Goal: Information Seeking & Learning: Learn about a topic

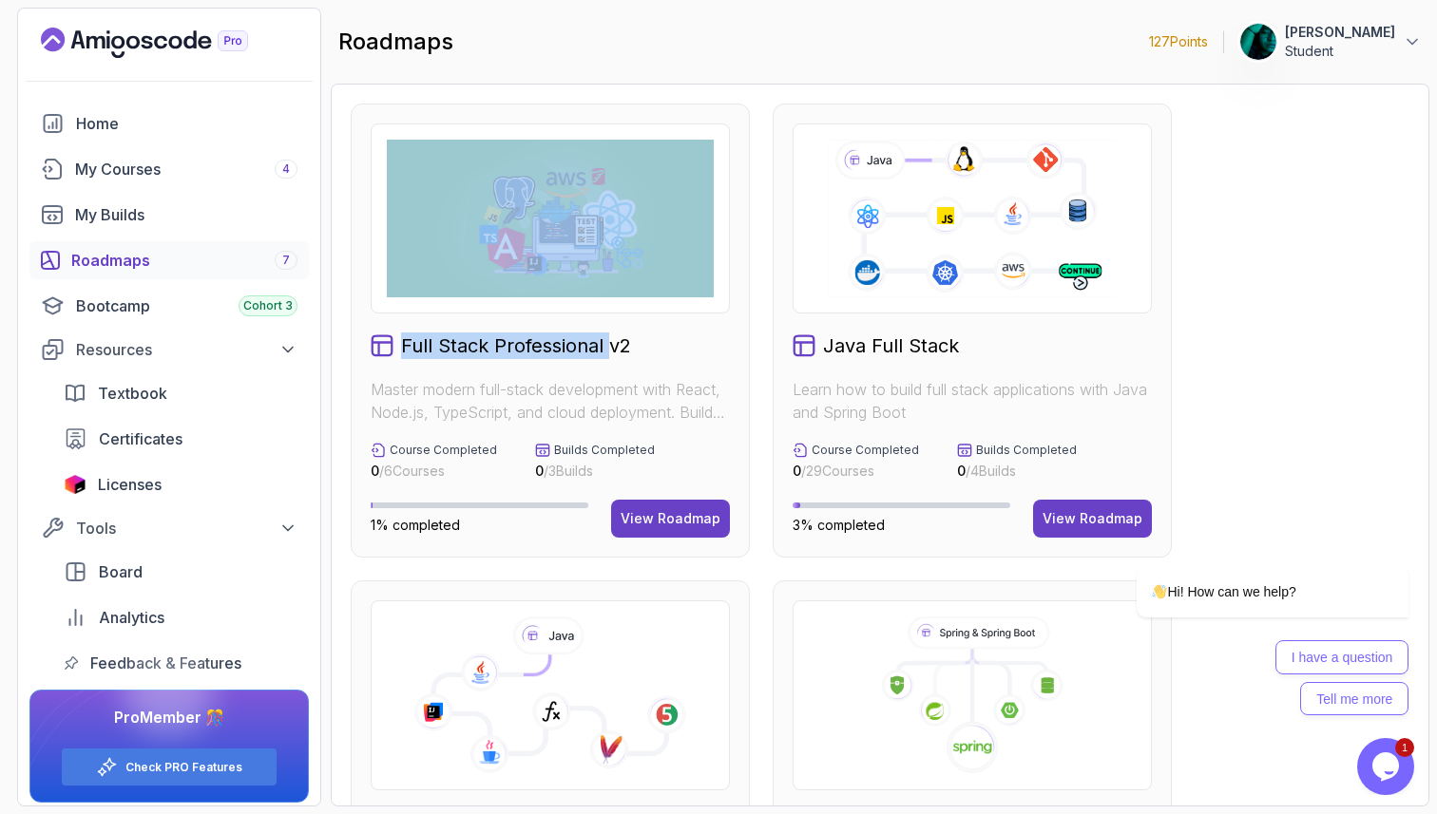
drag, startPoint x: 611, startPoint y: 337, endPoint x: 580, endPoint y: 219, distance: 122.9
click at [580, 219] on div "Full Stack Professional v2 Master modern full-stack development with React, Nod…" at bounding box center [550, 331] width 399 height 454
click at [580, 219] on img at bounding box center [550, 219] width 327 height 158
click at [660, 516] on div "View Roadmap" at bounding box center [671, 518] width 100 height 19
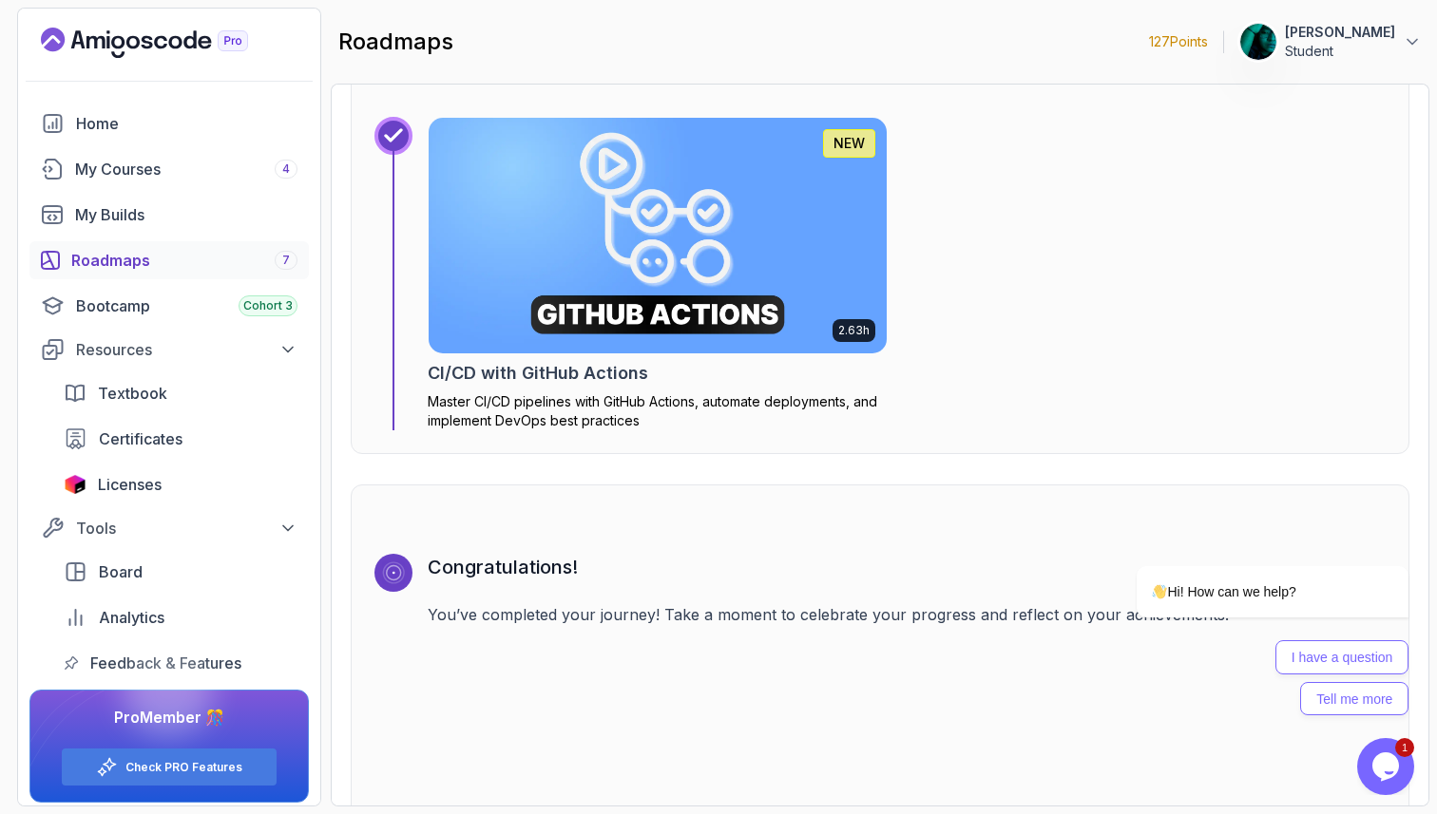
scroll to position [5855, 0]
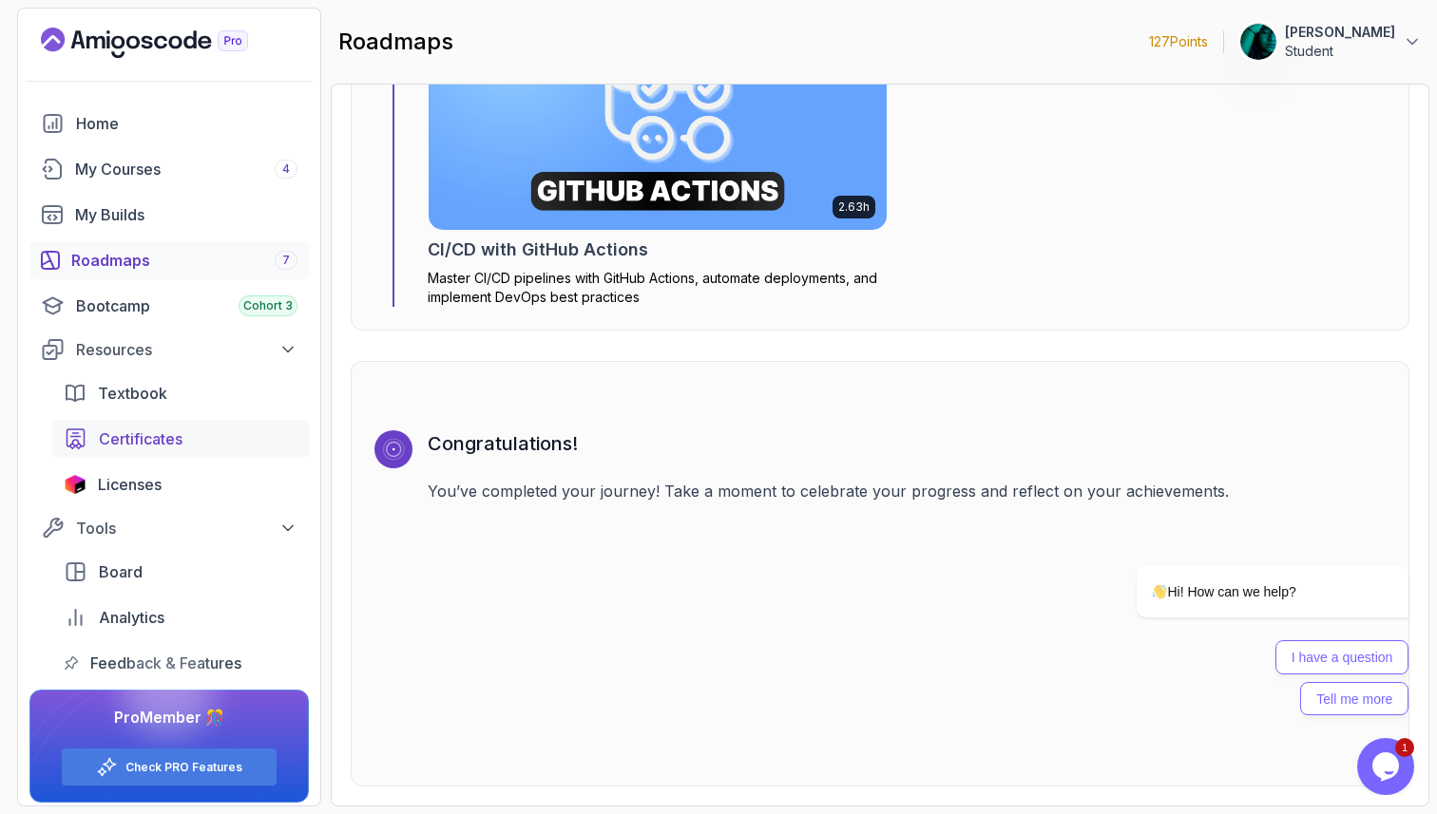
click at [152, 450] on span "Certificates" at bounding box center [141, 439] width 84 height 23
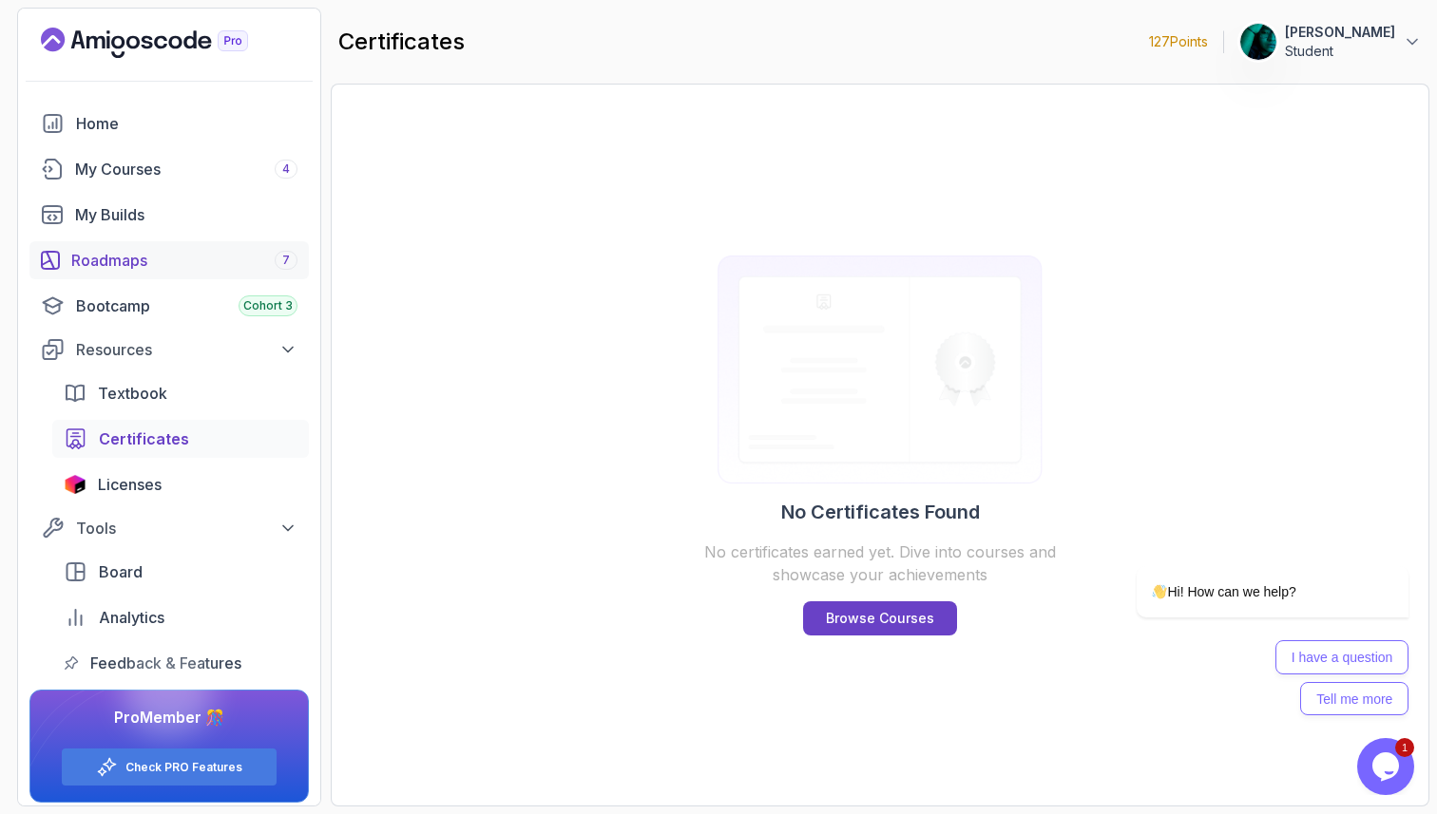
click at [95, 259] on div "Roadmaps 7" at bounding box center [184, 260] width 226 height 23
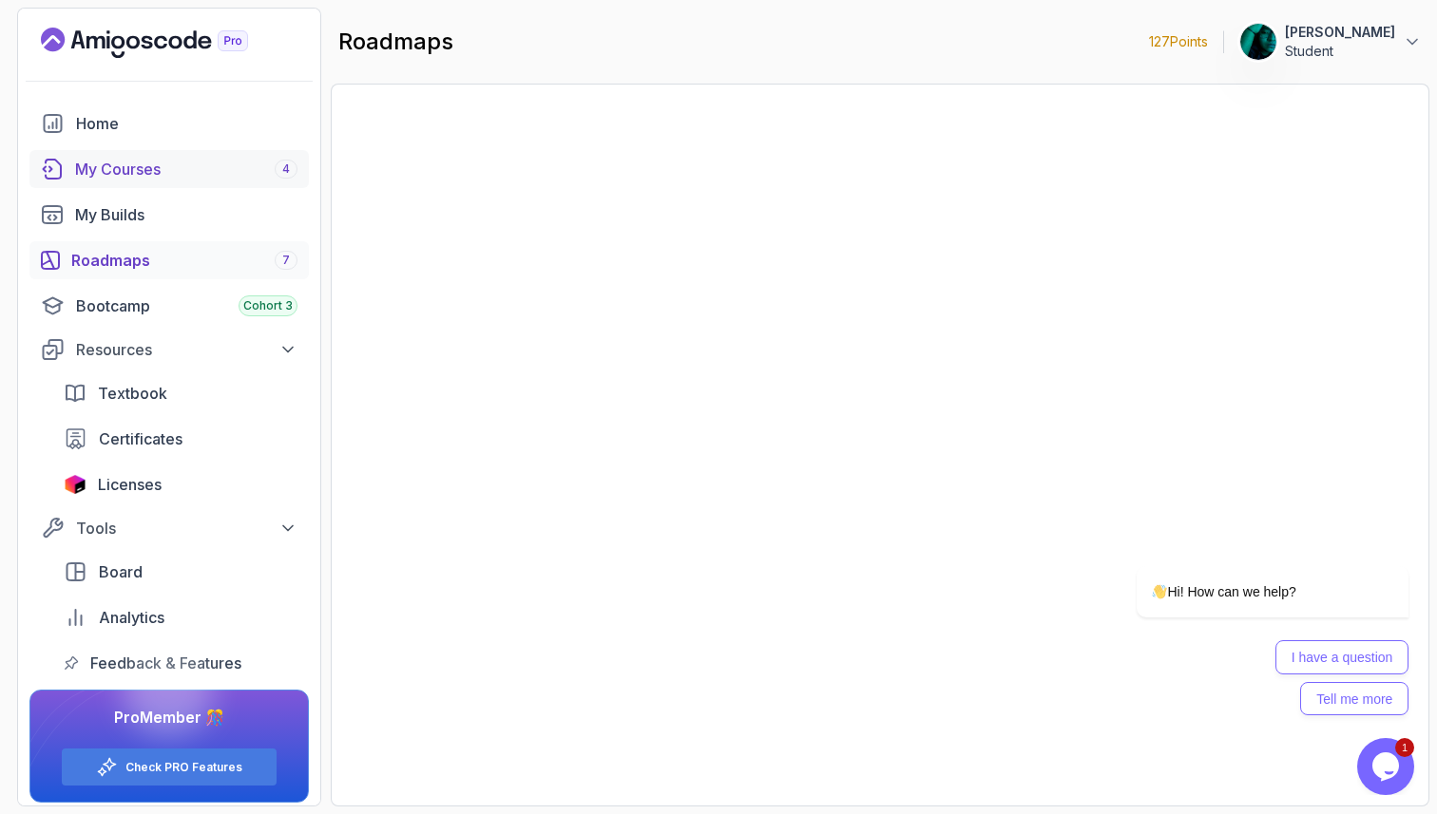
click at [129, 187] on link "My Courses 4" at bounding box center [168, 169] width 279 height 38
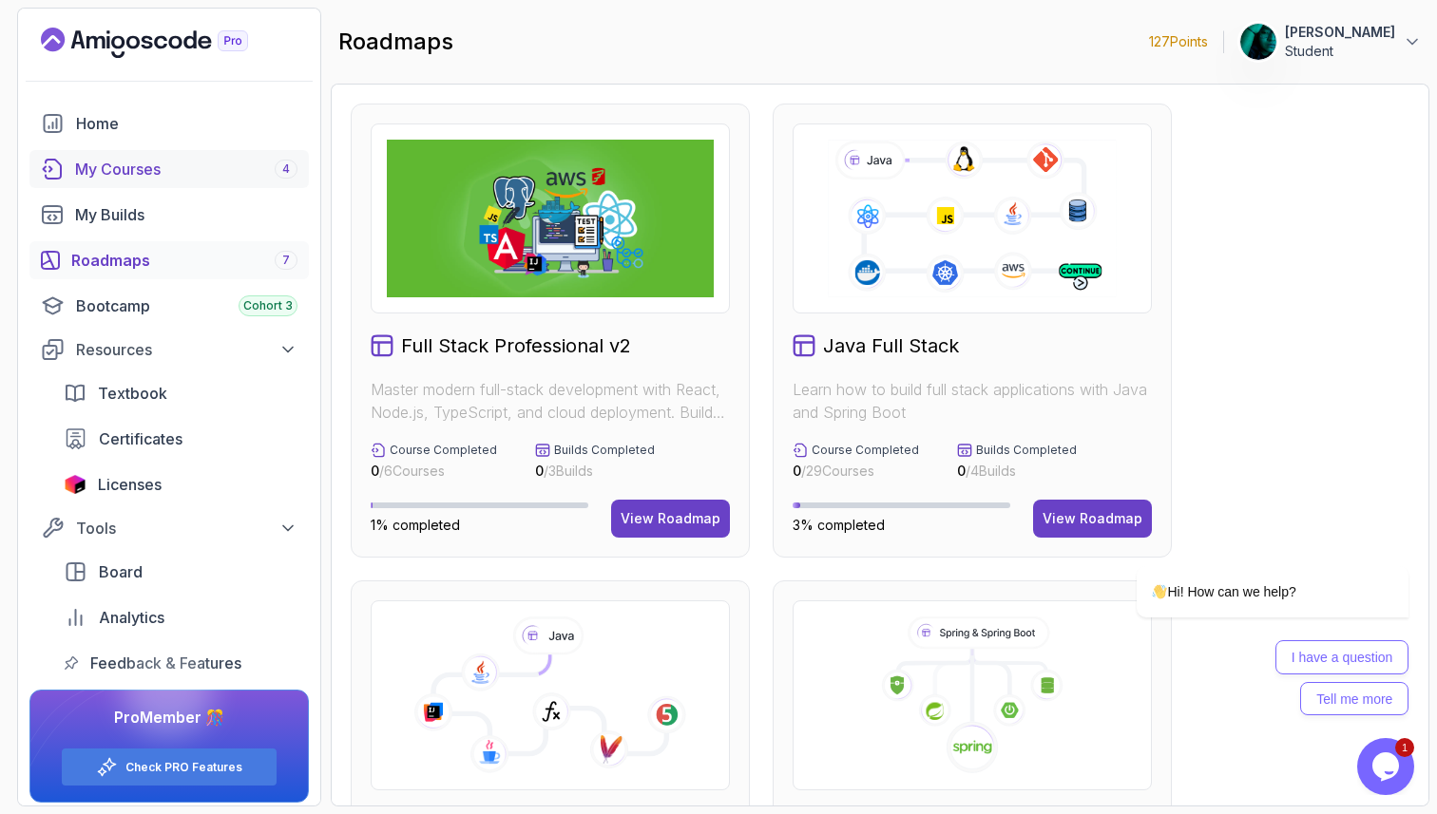
click at [134, 176] on div "My Courses 4" at bounding box center [186, 169] width 222 height 23
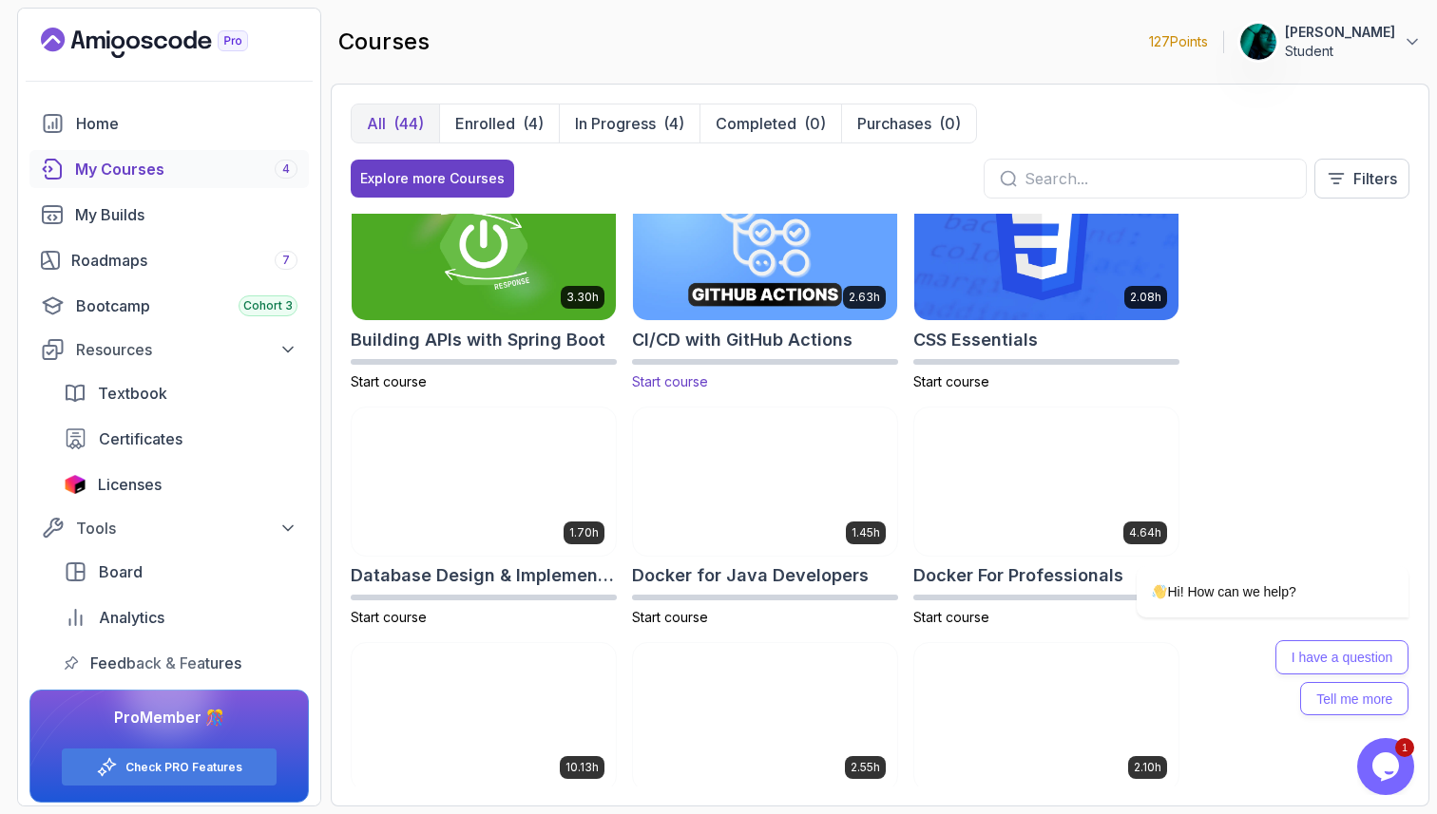
scroll to position [67, 0]
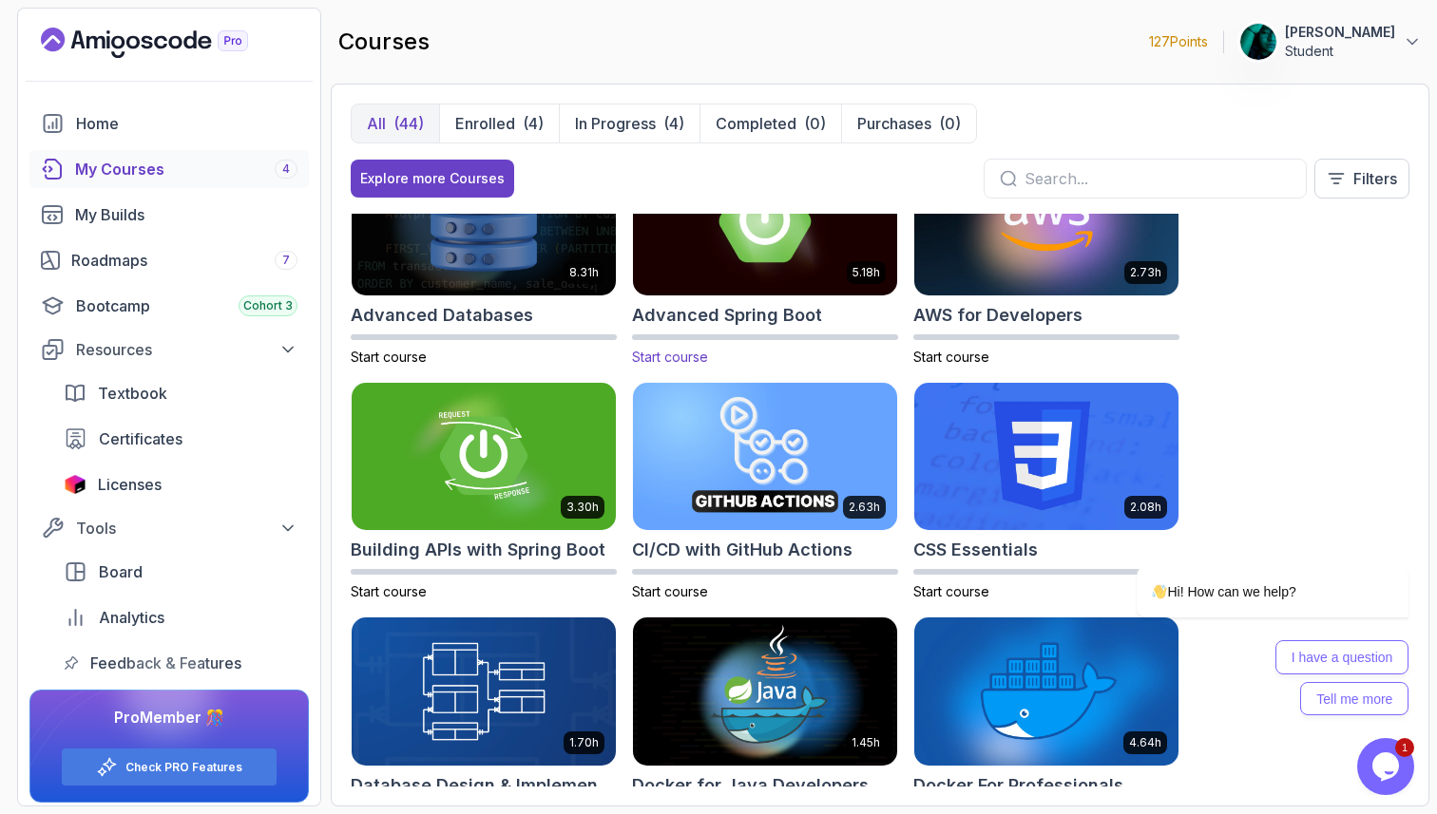
click at [822, 288] on img at bounding box center [765, 221] width 278 height 155
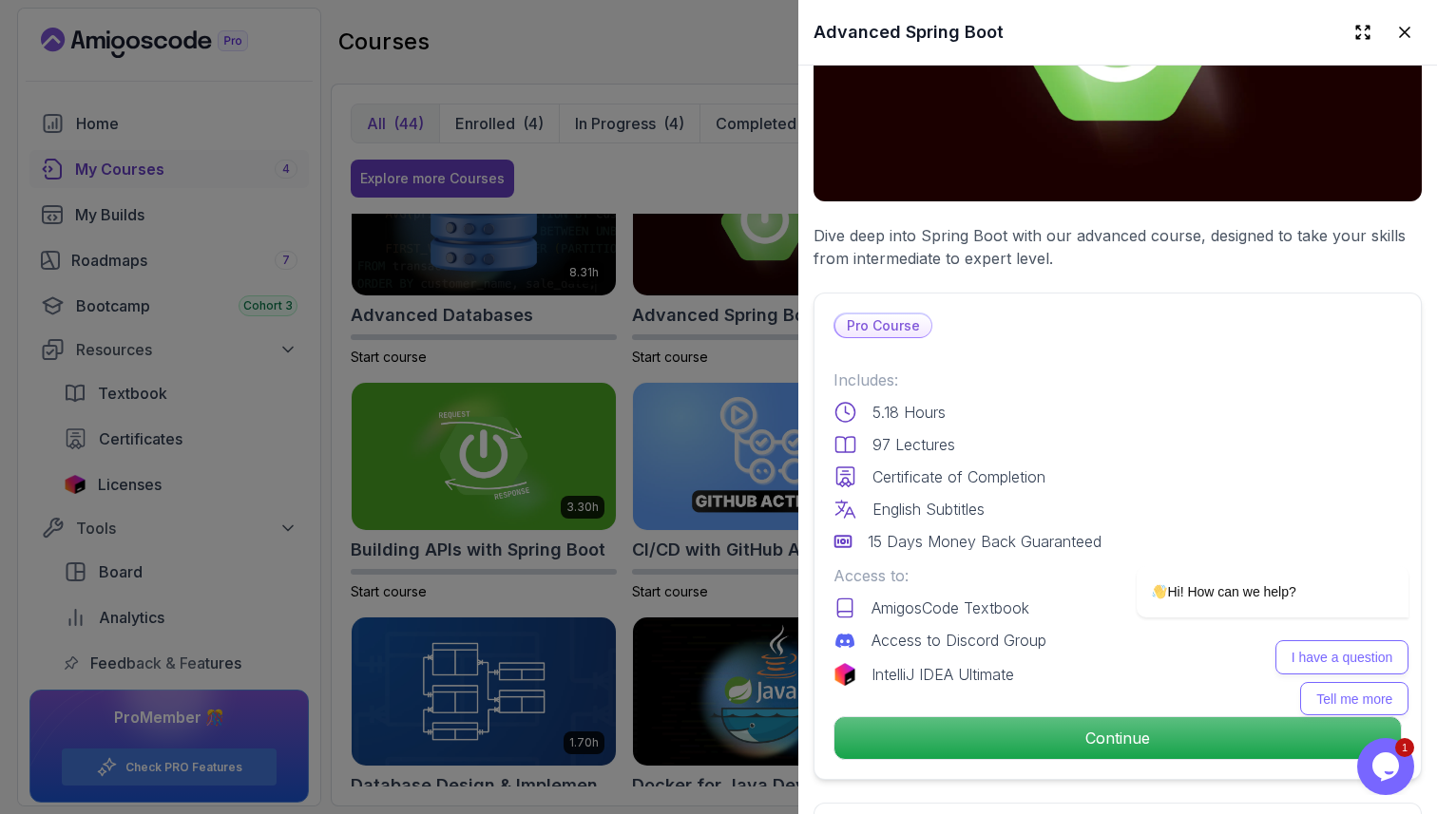
scroll to position [341, 0]
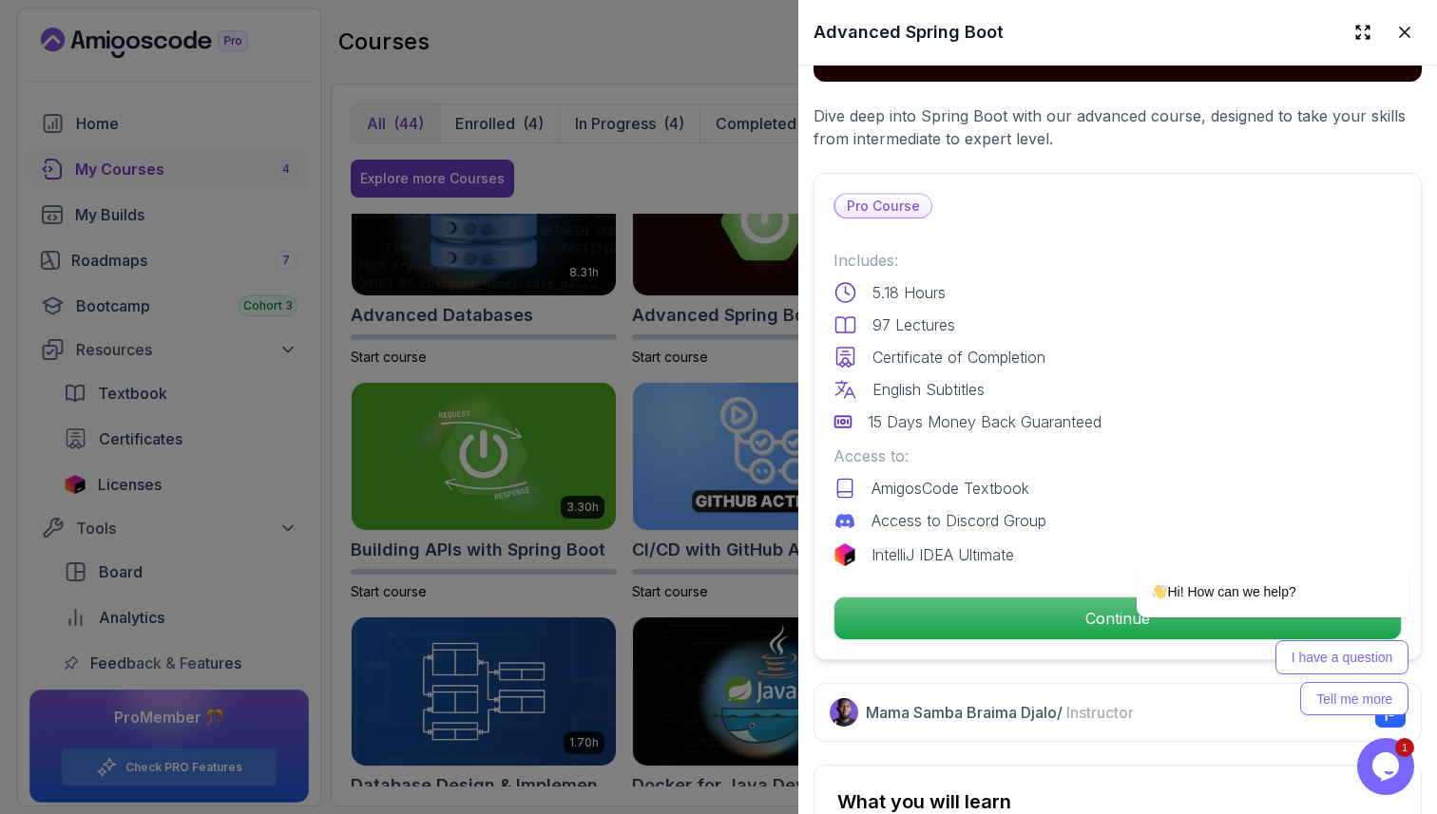
click at [972, 598] on p "Continue" at bounding box center [1117, 619] width 566 height 42
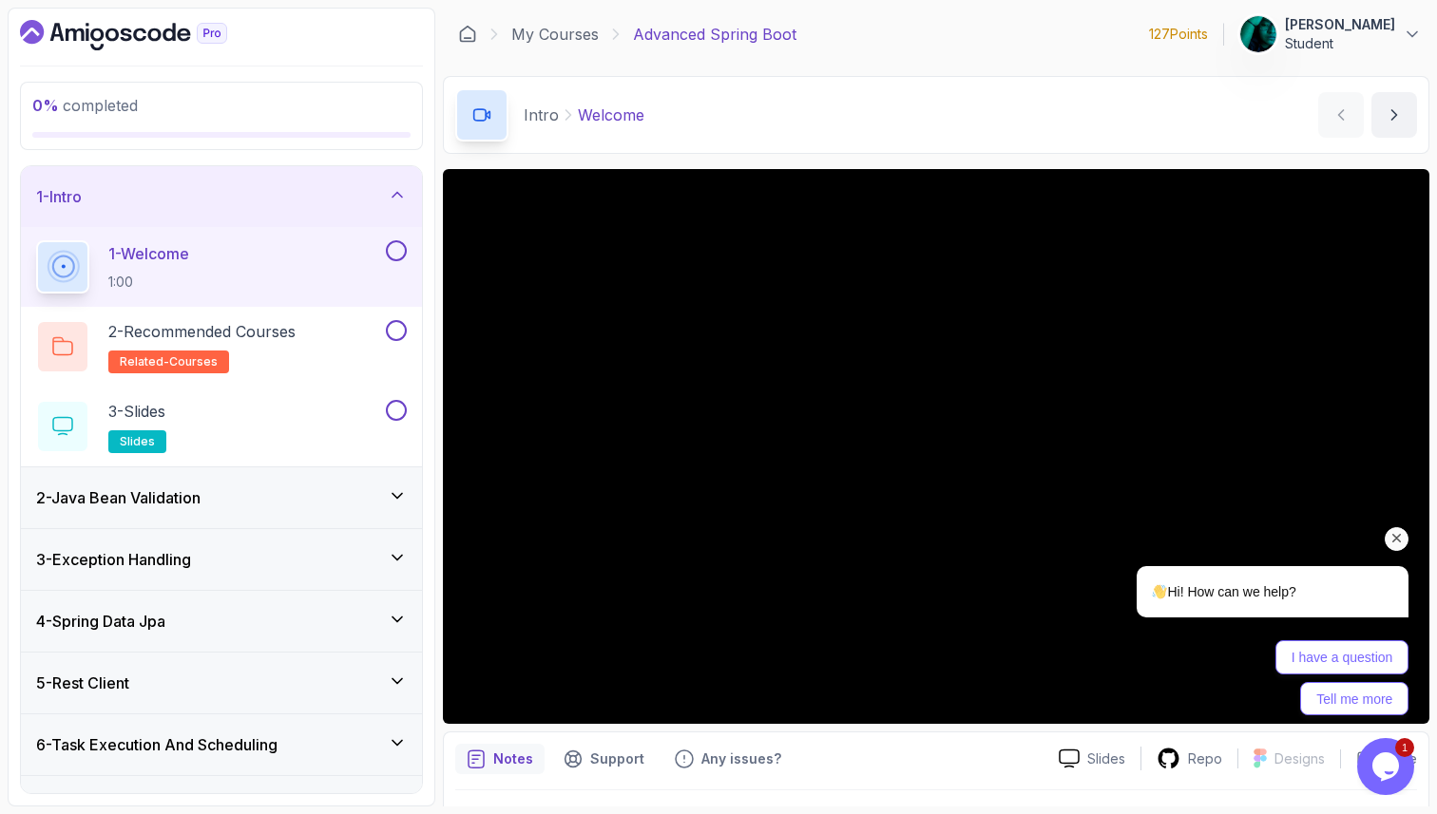
click at [1398, 540] on icon "Chat attention grabber" at bounding box center [1397, 538] width 17 height 17
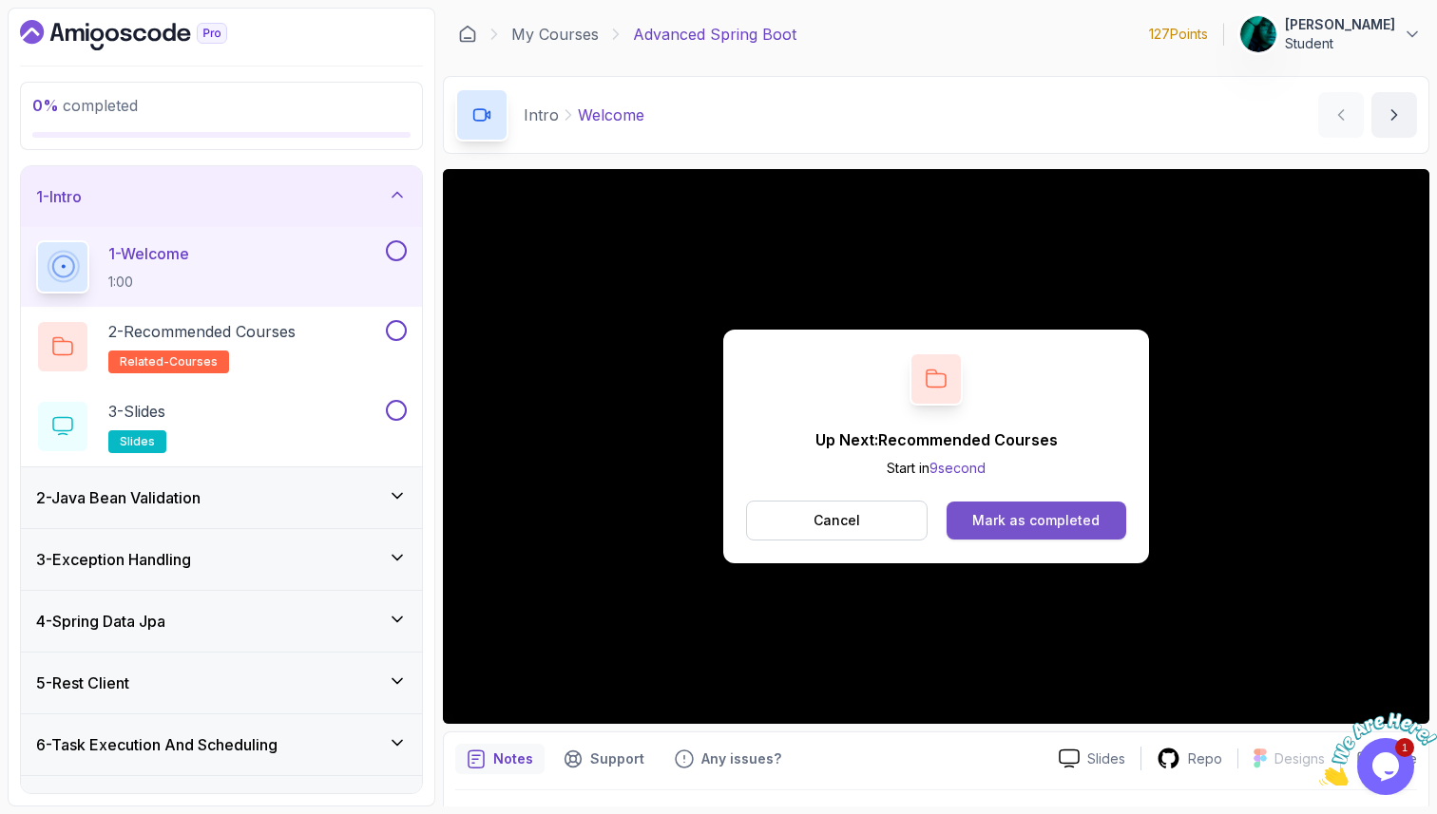
click at [962, 508] on button "Mark as completed" at bounding box center [1037, 521] width 180 height 38
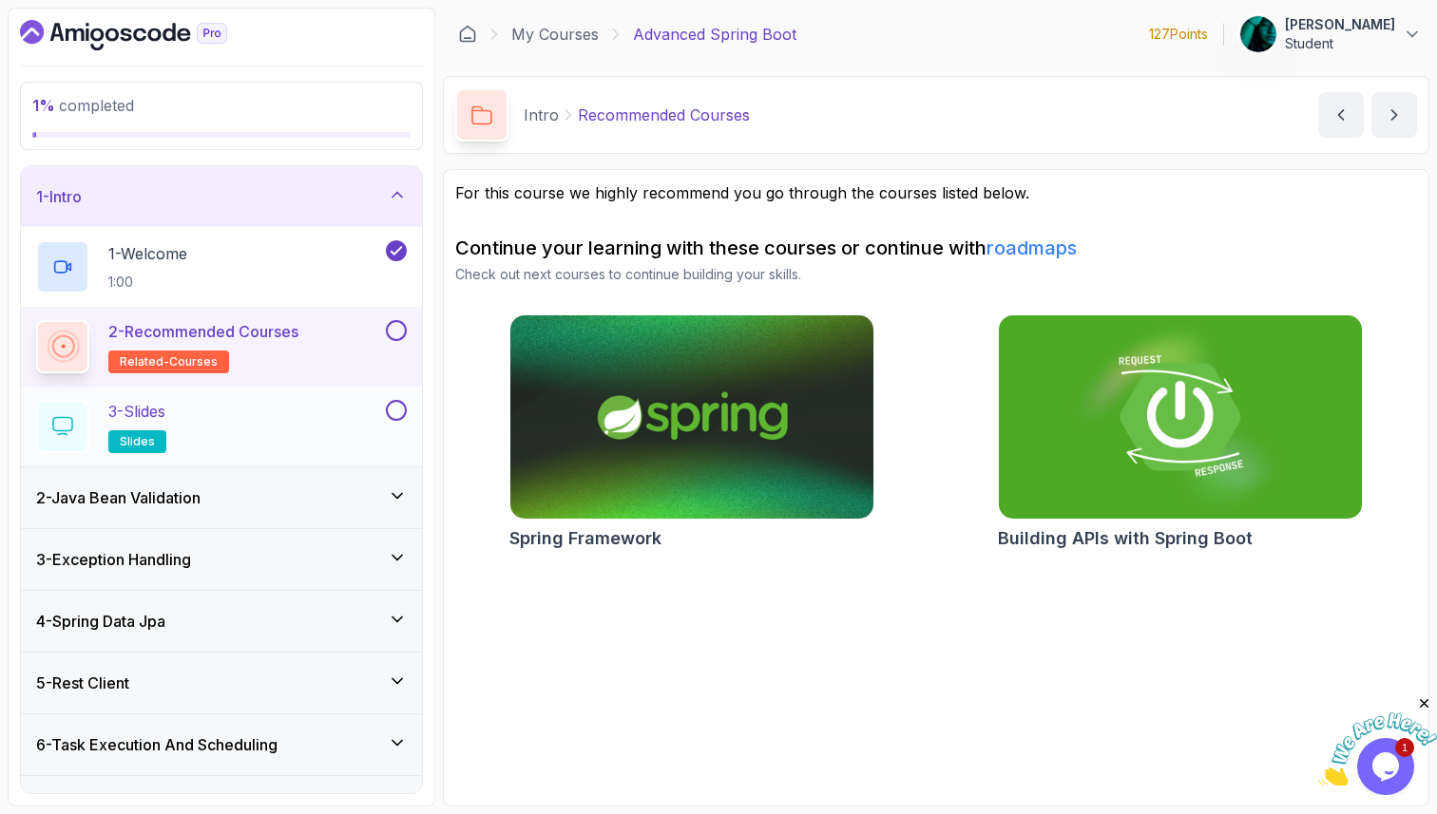
click at [371, 416] on div "3 - Slides slides" at bounding box center [209, 426] width 346 height 53
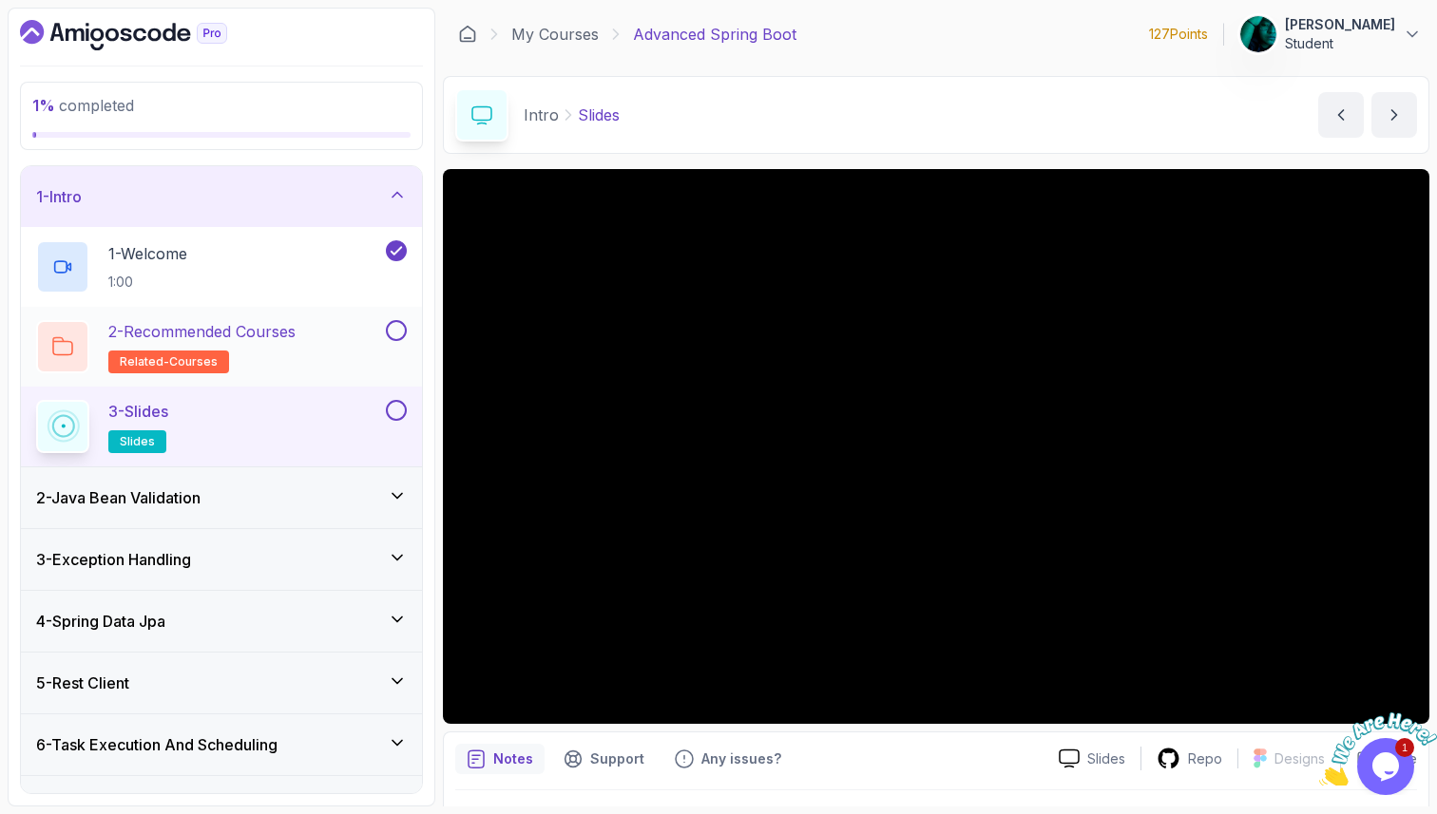
click at [401, 330] on button at bounding box center [396, 330] width 21 height 21
click at [240, 496] on div "2 - Java Bean Validation" at bounding box center [221, 498] width 371 height 23
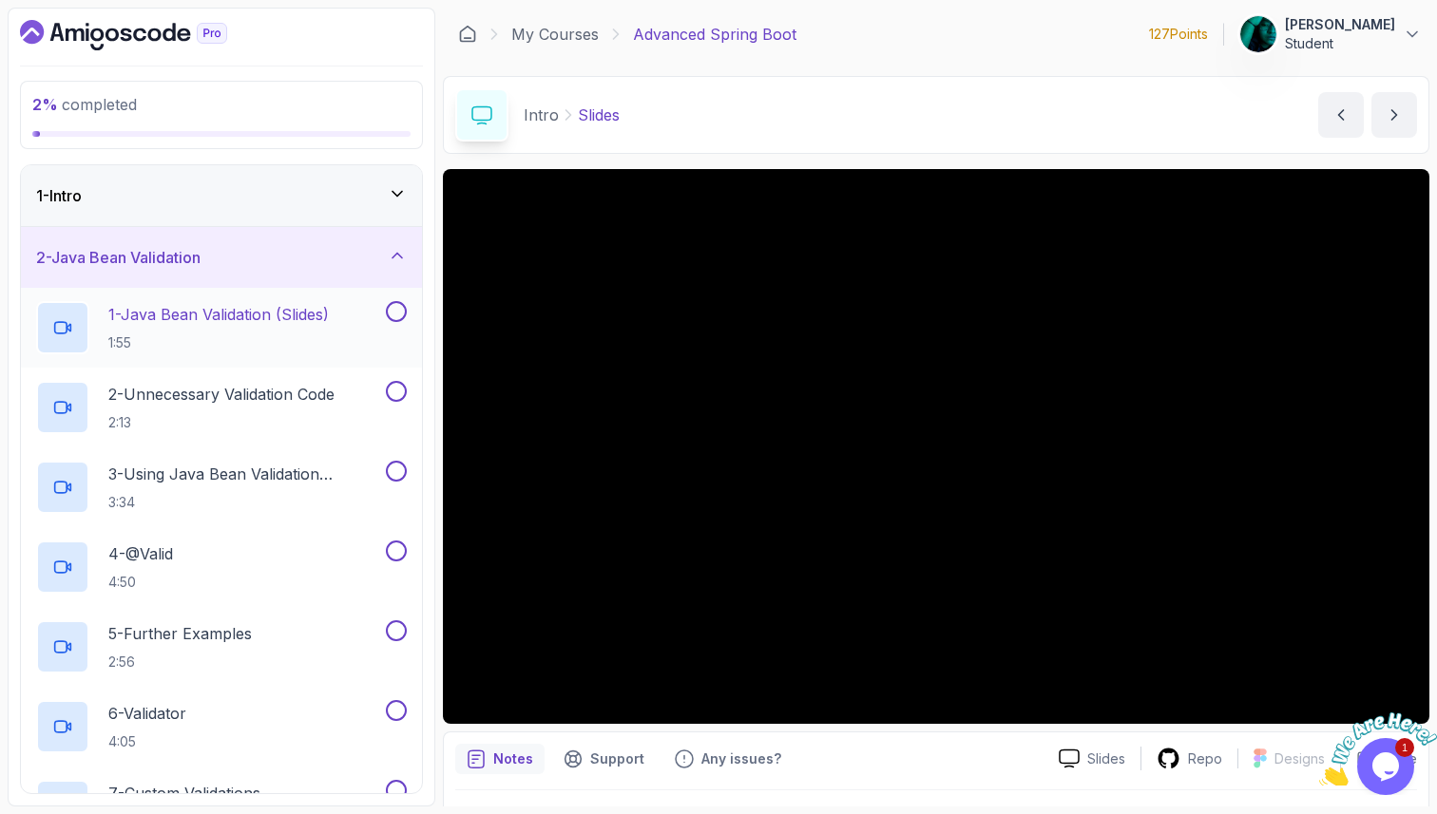
click at [290, 326] on h2 "1 - Java Bean Validation (Slides) 1:55" at bounding box center [218, 327] width 220 height 49
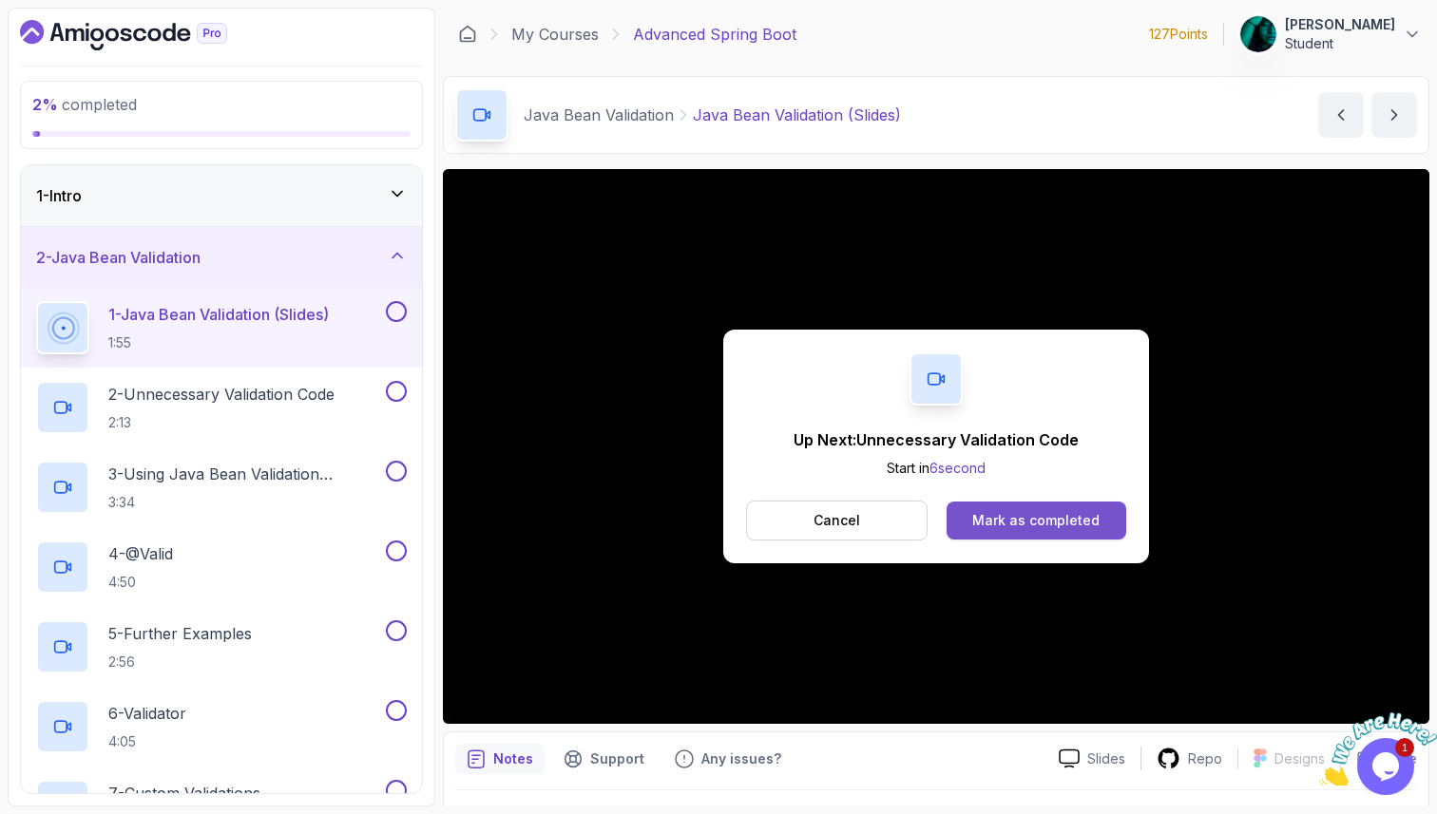
click at [1032, 517] on div "Mark as completed" at bounding box center [1035, 520] width 127 height 19
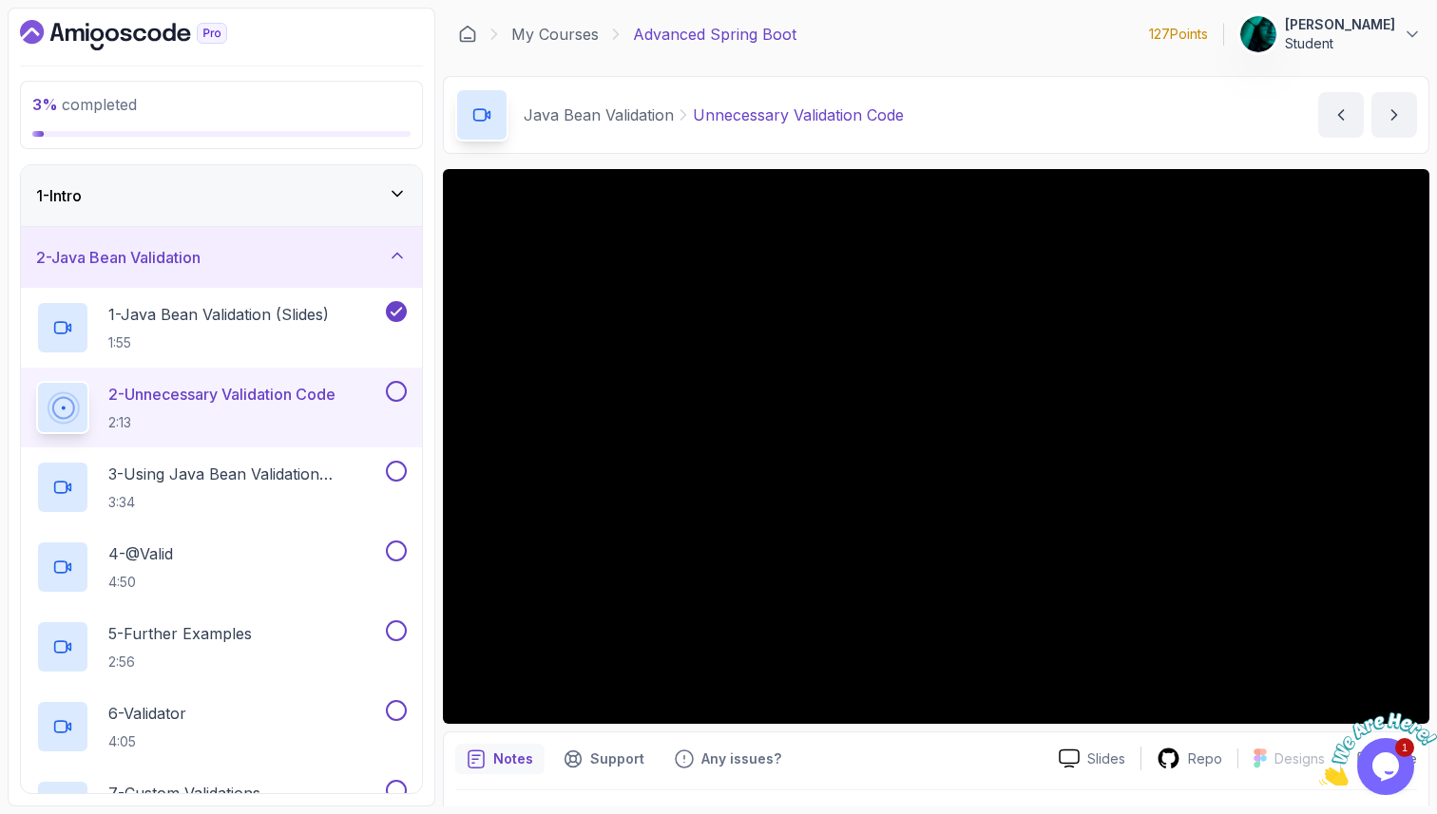
click at [1053, 431] on div at bounding box center [936, 446] width 987 height 555
click at [298, 416] on p "2:13" at bounding box center [221, 422] width 227 height 19
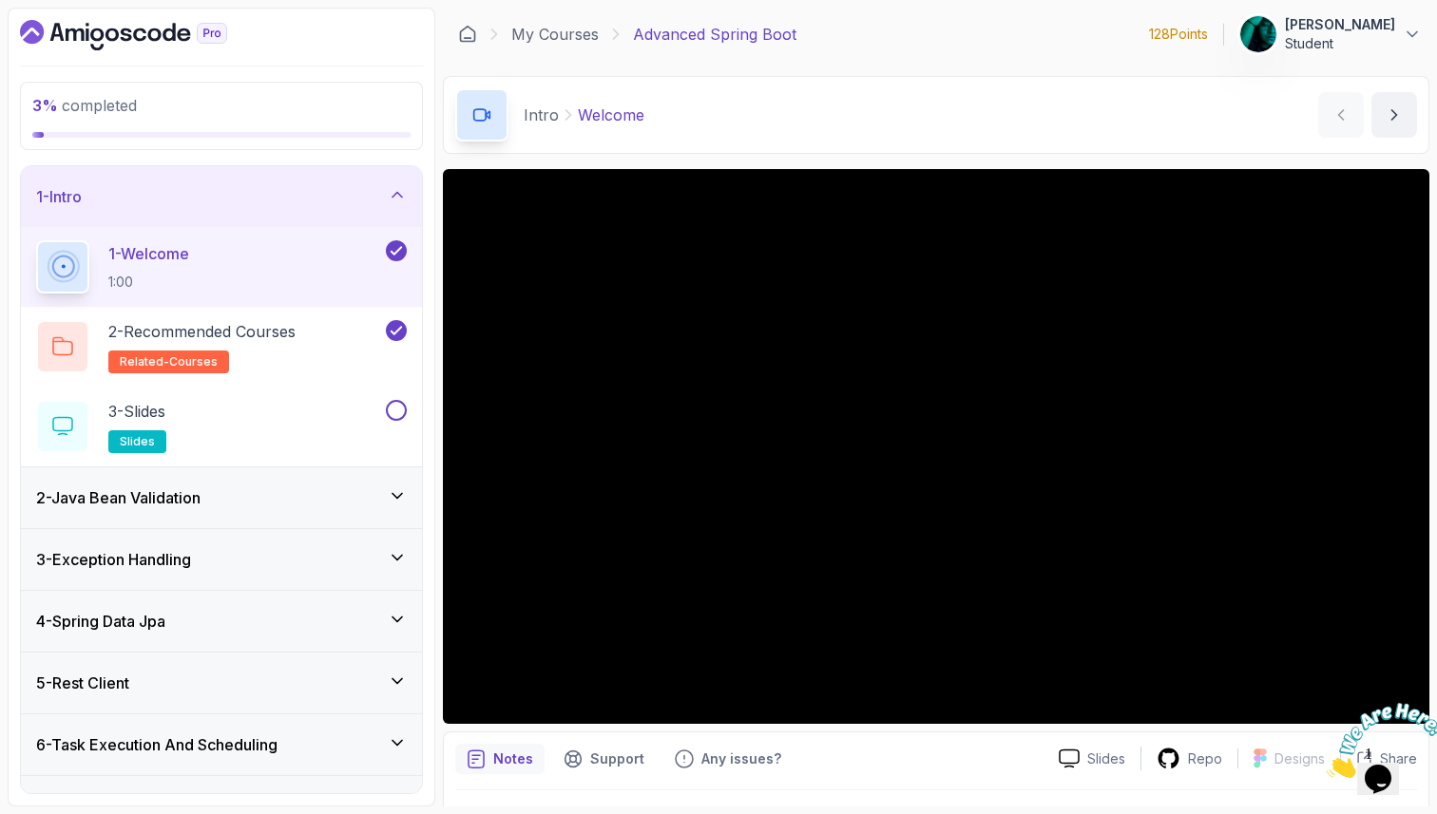
click at [246, 497] on div "2 - Java Bean Validation" at bounding box center [221, 498] width 371 height 23
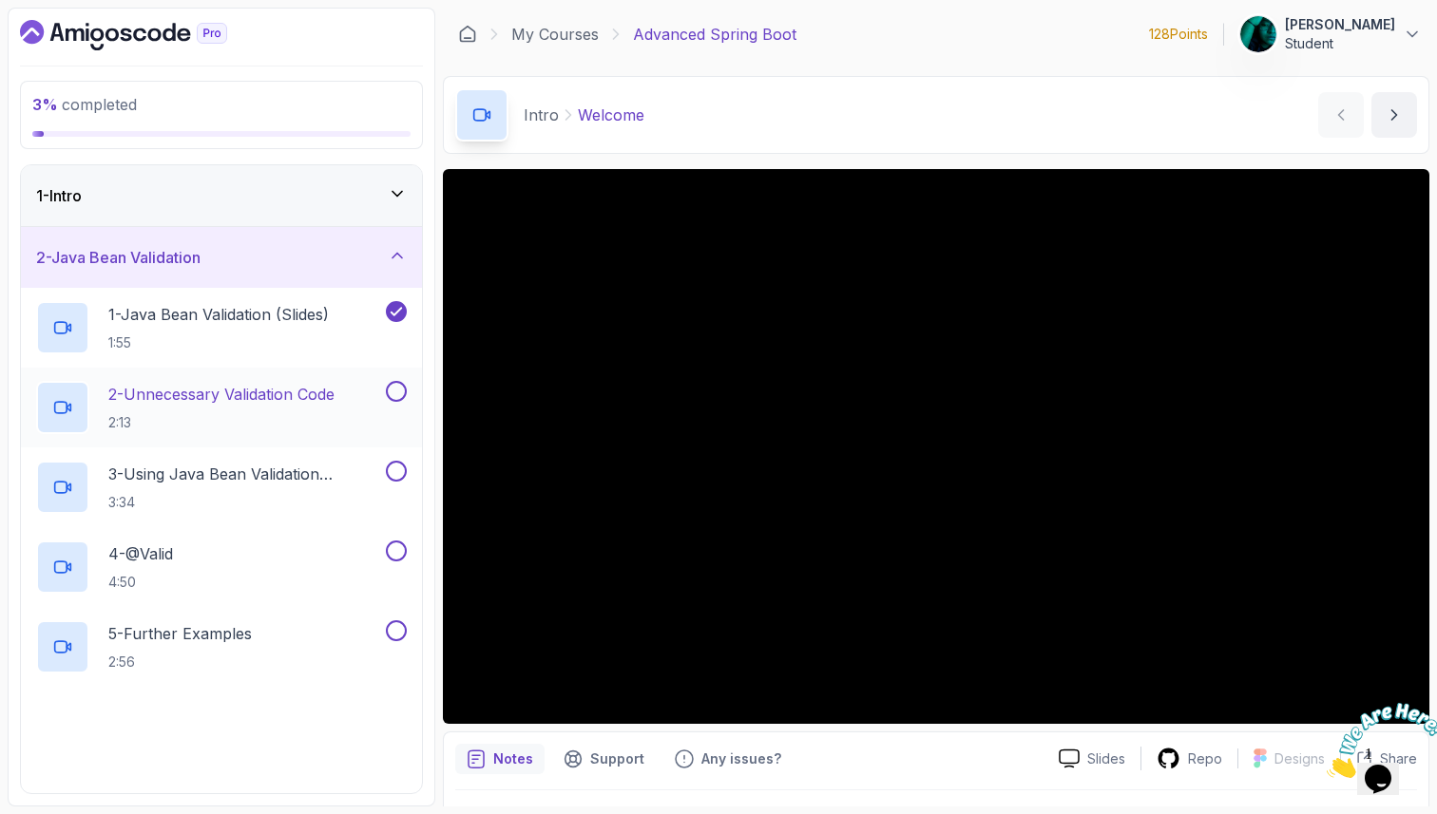
click at [243, 413] on p "2:13" at bounding box center [221, 422] width 226 height 19
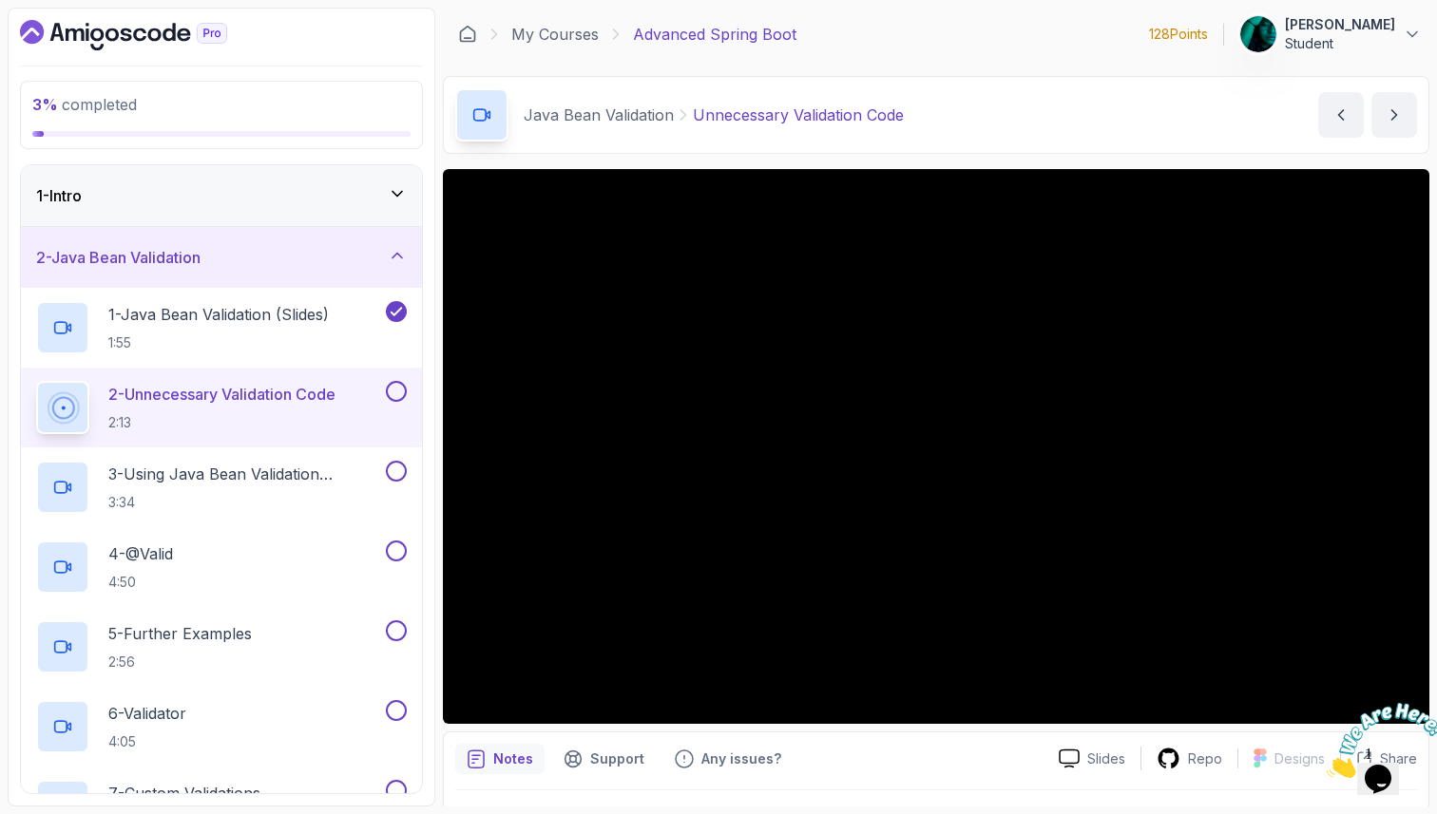
scroll to position [11, 0]
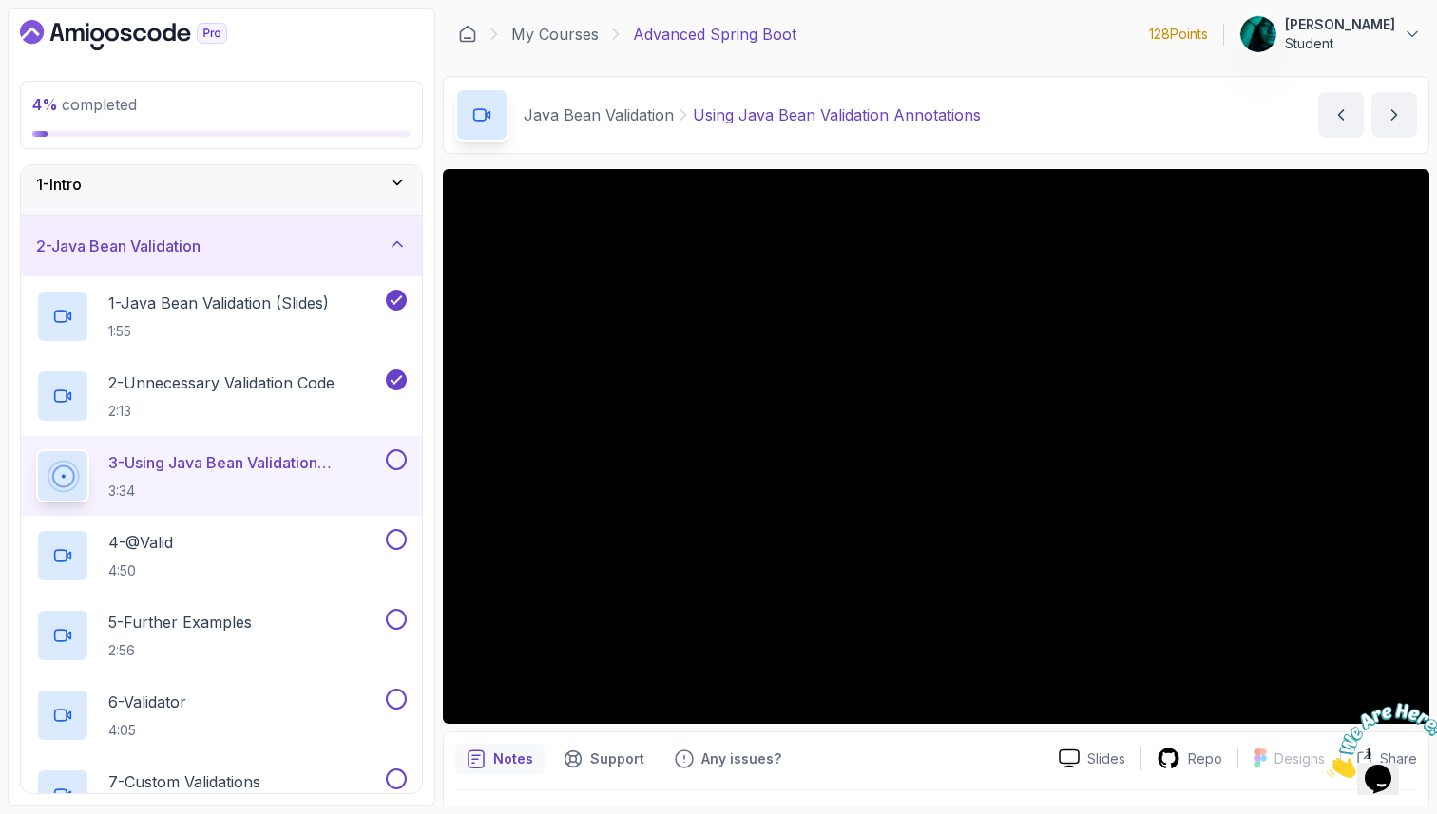
click at [1133, 95] on div "Java Bean Validation Using Java Bean Validation Annotations Using Java Bean Val…" at bounding box center [936, 115] width 987 height 78
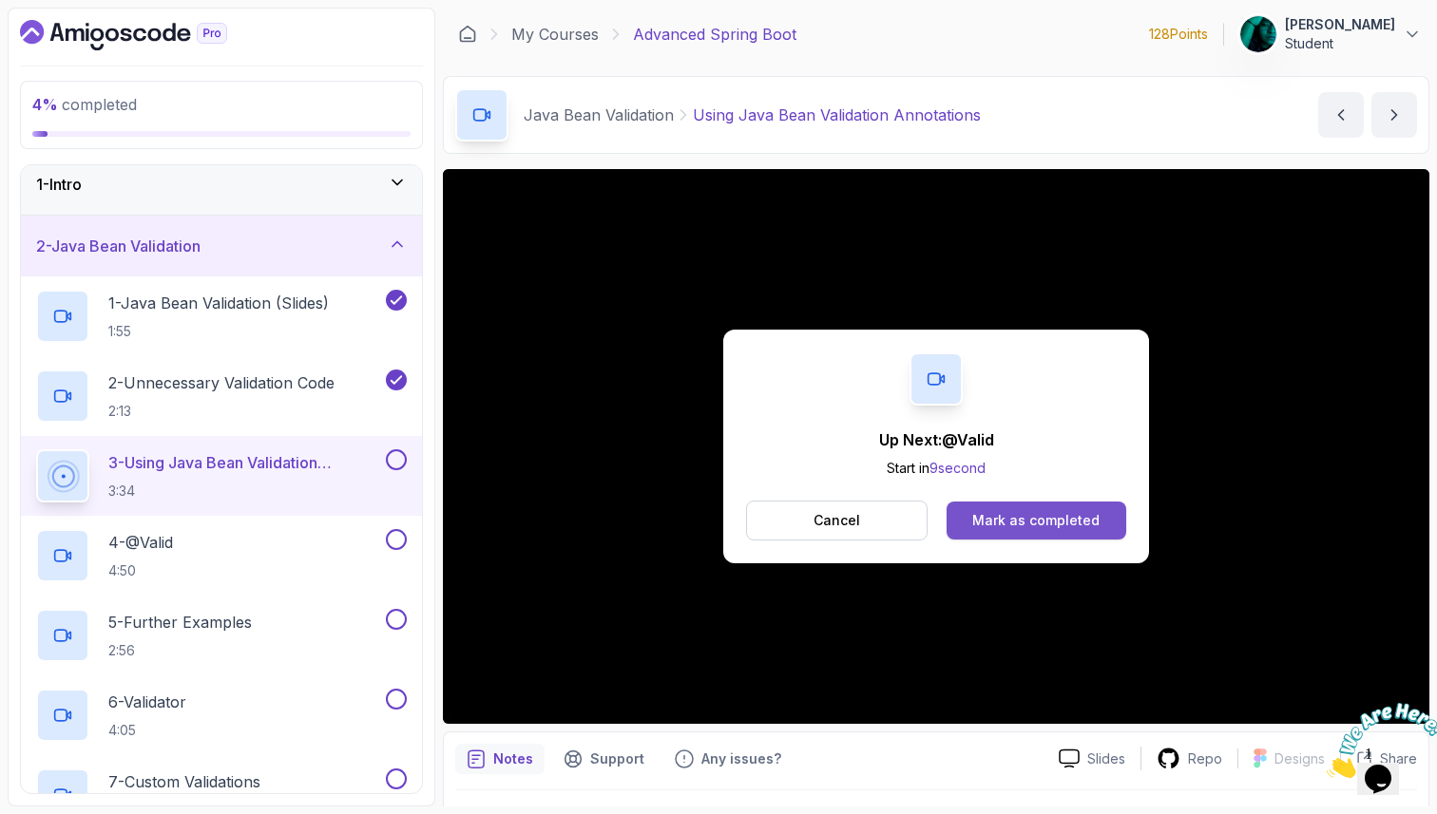
click at [1032, 515] on div "Mark as completed" at bounding box center [1035, 520] width 127 height 19
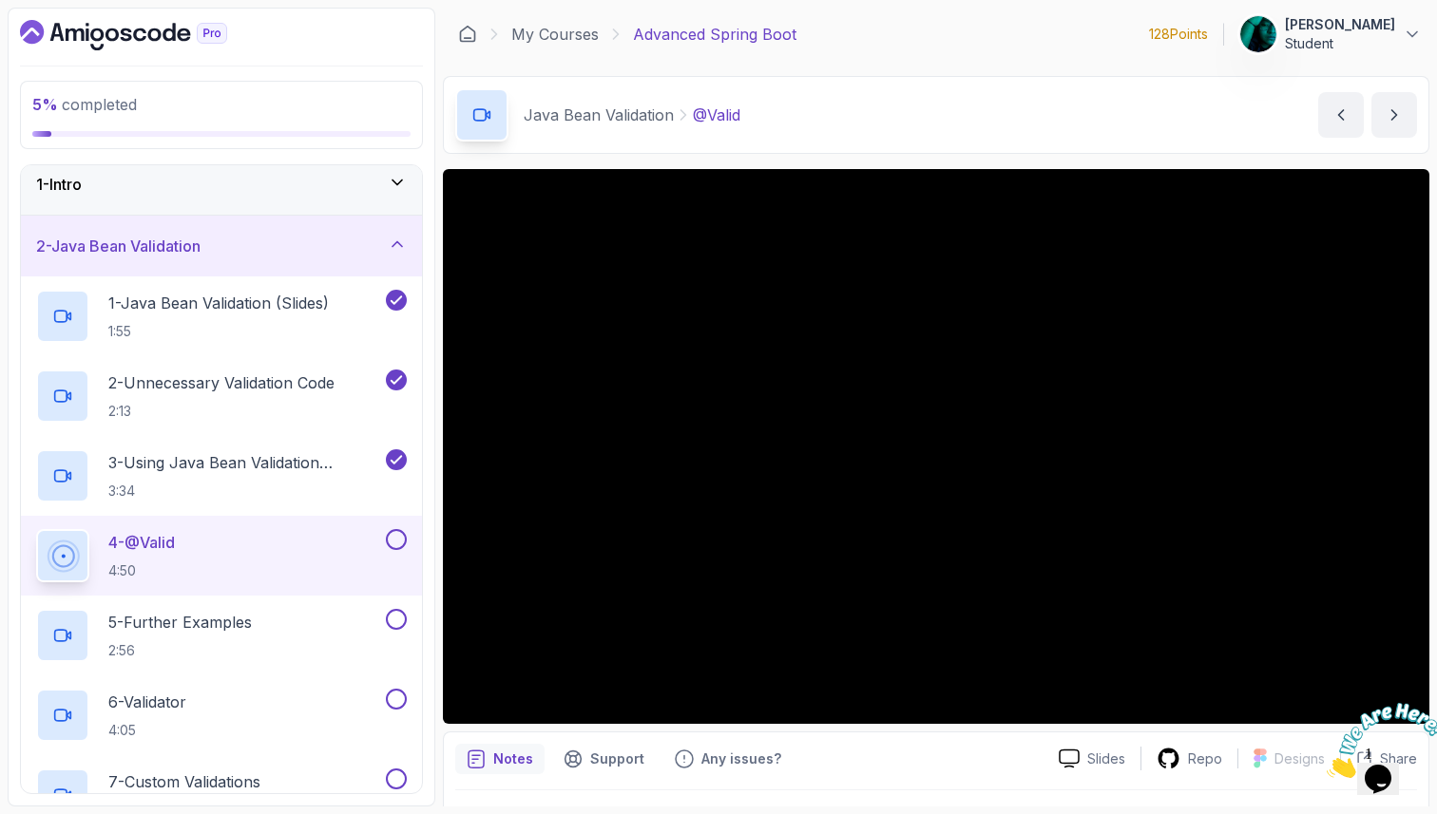
click at [175, 562] on p "4:50" at bounding box center [141, 571] width 67 height 19
click at [186, 603] on div "5 - Further Examples 2:56" at bounding box center [221, 636] width 401 height 80
click at [184, 598] on div "5 - Further Examples 2:56" at bounding box center [221, 636] width 401 height 80
click at [180, 604] on div "5 - Further Examples 2:56" at bounding box center [221, 636] width 401 height 80
drag, startPoint x: 182, startPoint y: 612, endPoint x: 183, endPoint y: 599, distance: 13.3
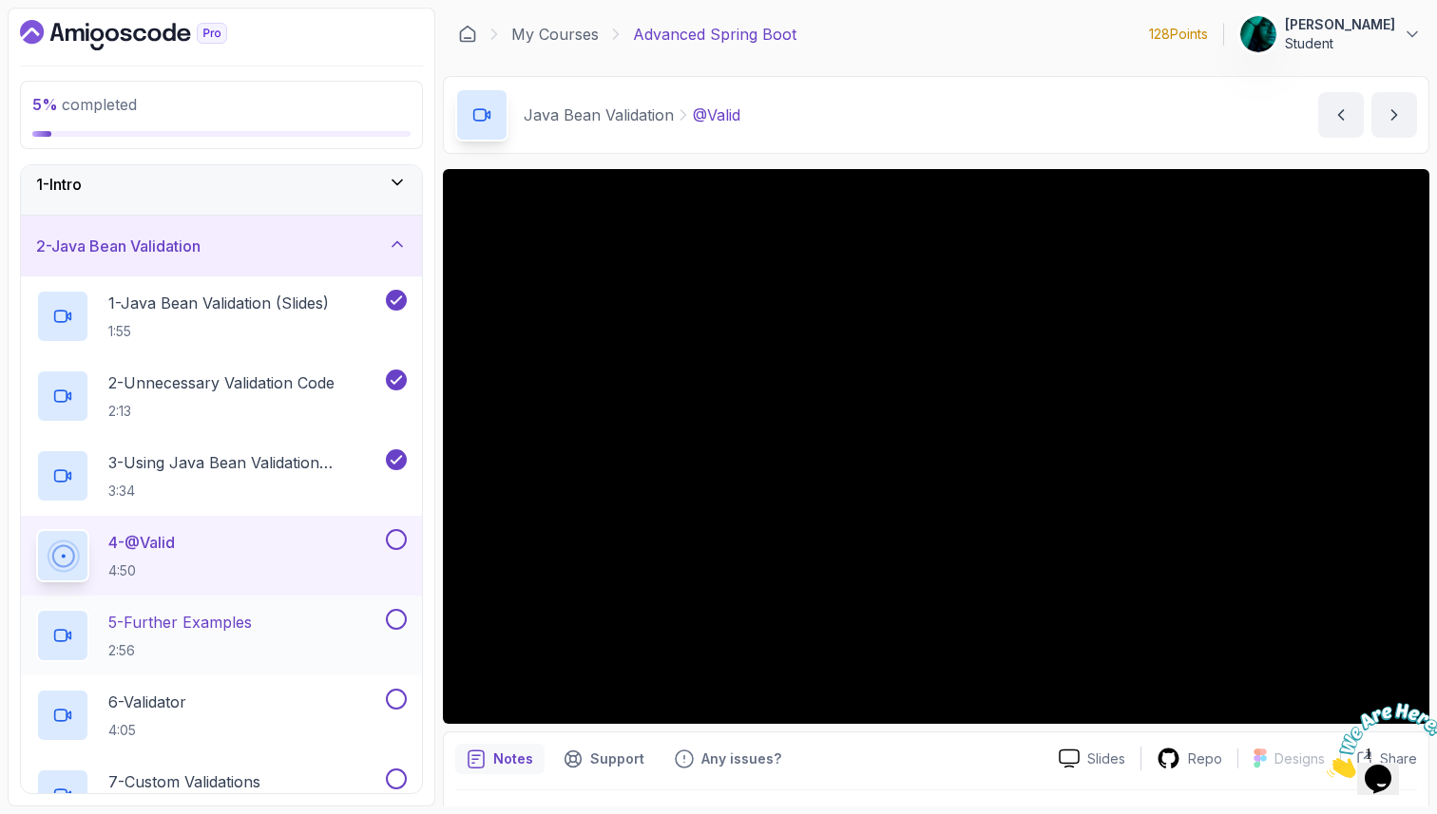
click at [182, 612] on p "5 - Further Examples" at bounding box center [180, 622] width 144 height 23
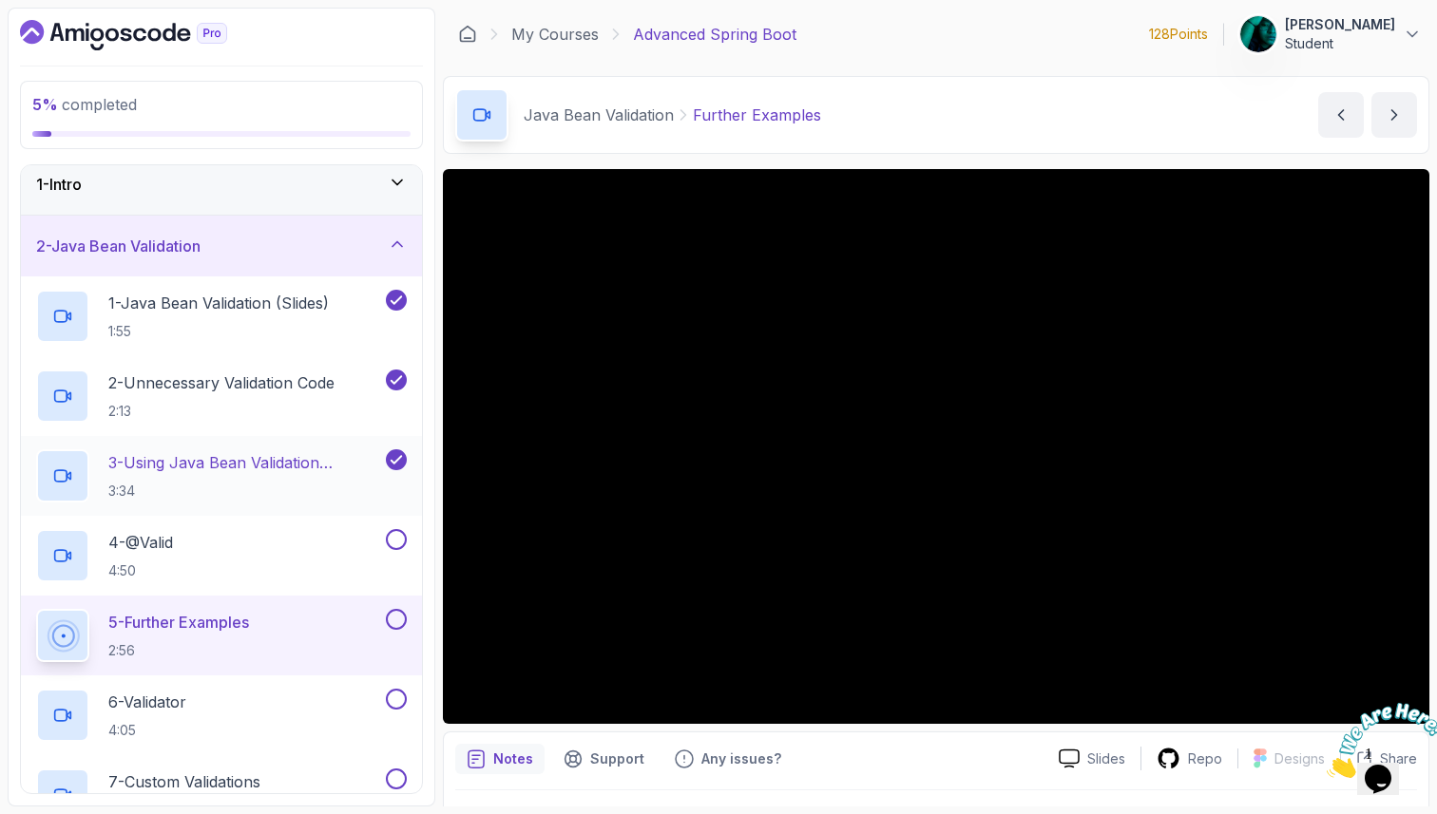
click at [228, 472] on p "3 - Using Java Bean Validation Annotations" at bounding box center [245, 462] width 274 height 23
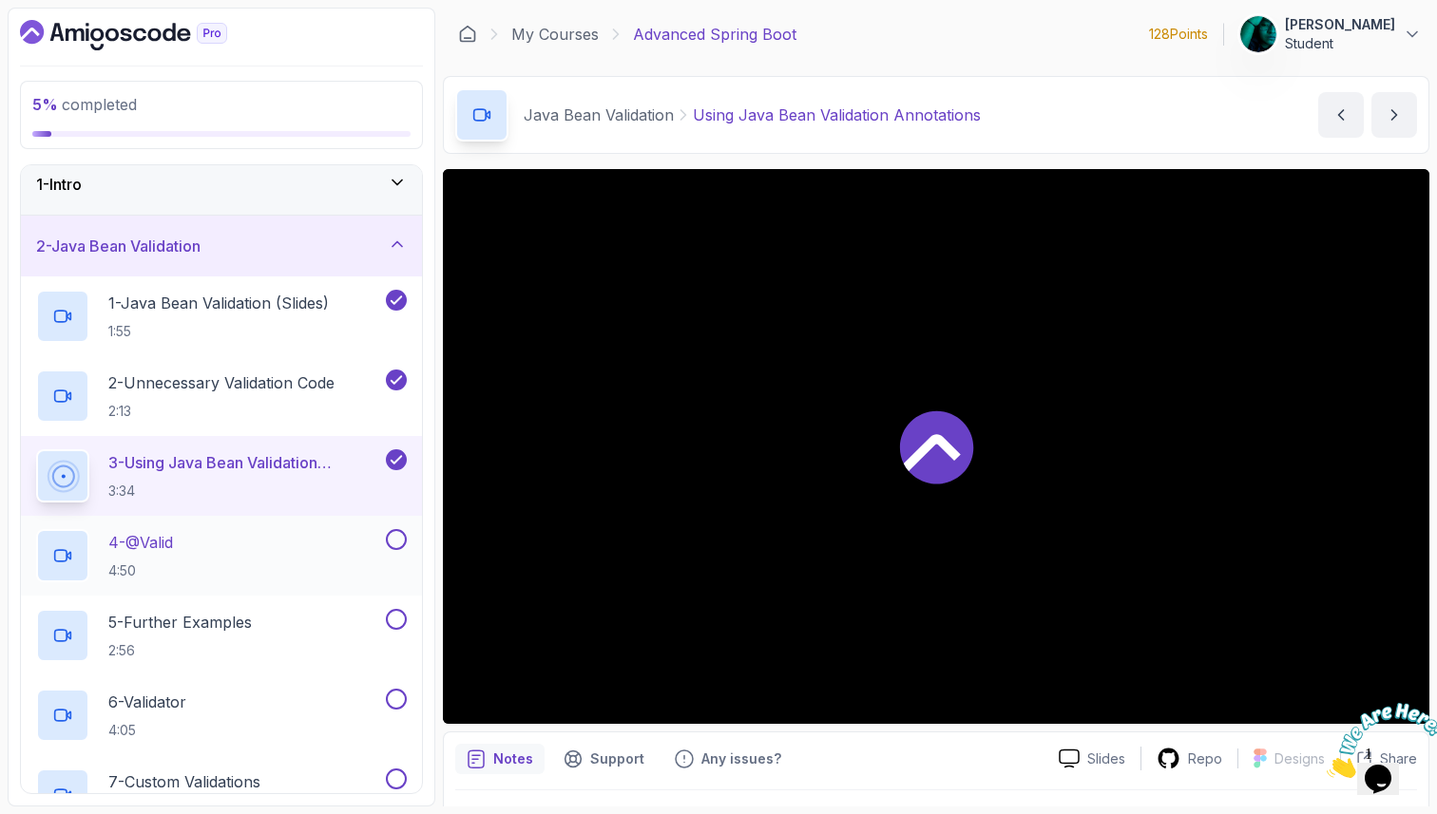
click at [199, 570] on div "4 - @Valid 4:50" at bounding box center [209, 555] width 346 height 53
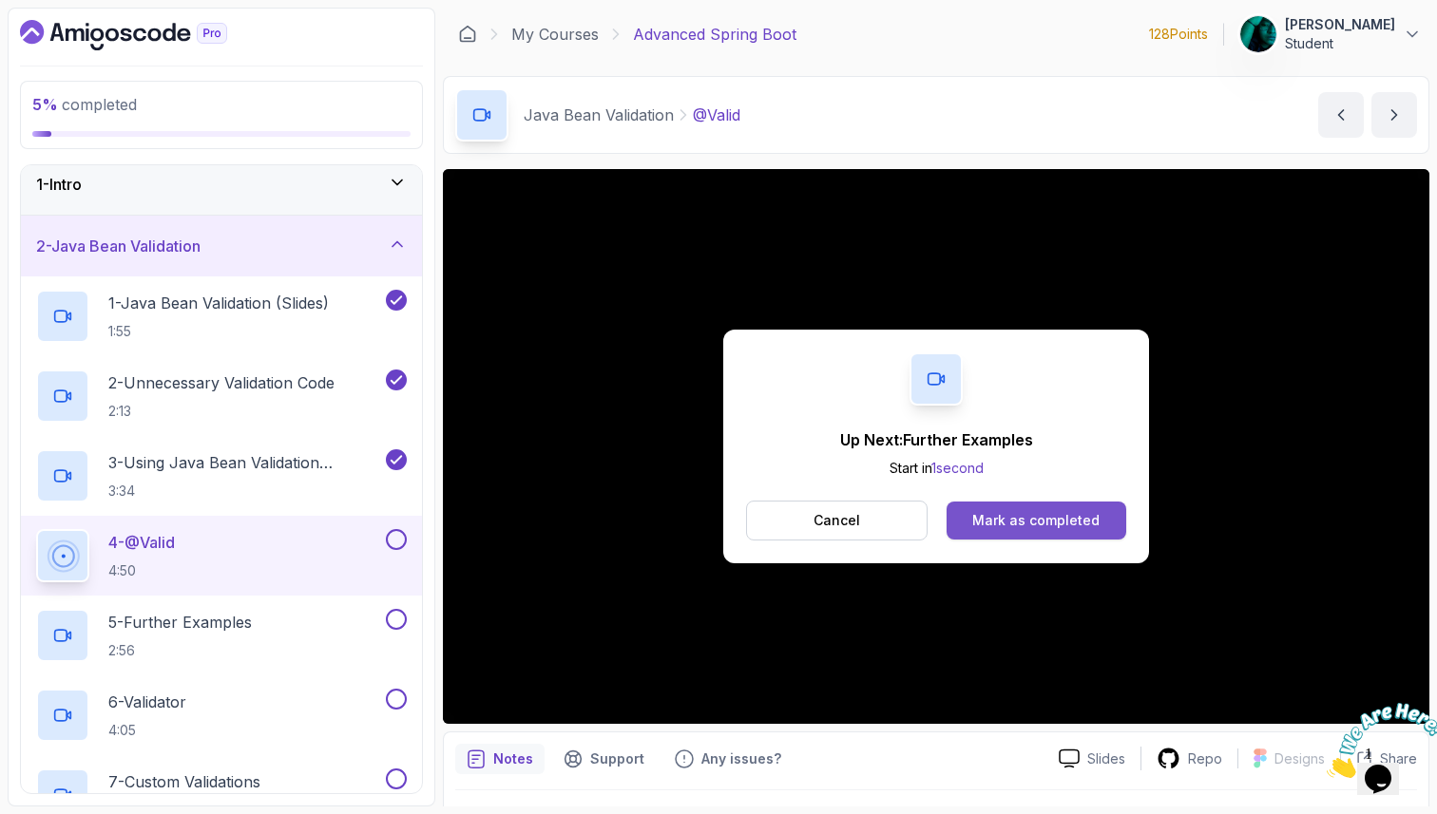
click at [970, 525] on button "Mark as completed" at bounding box center [1037, 521] width 180 height 38
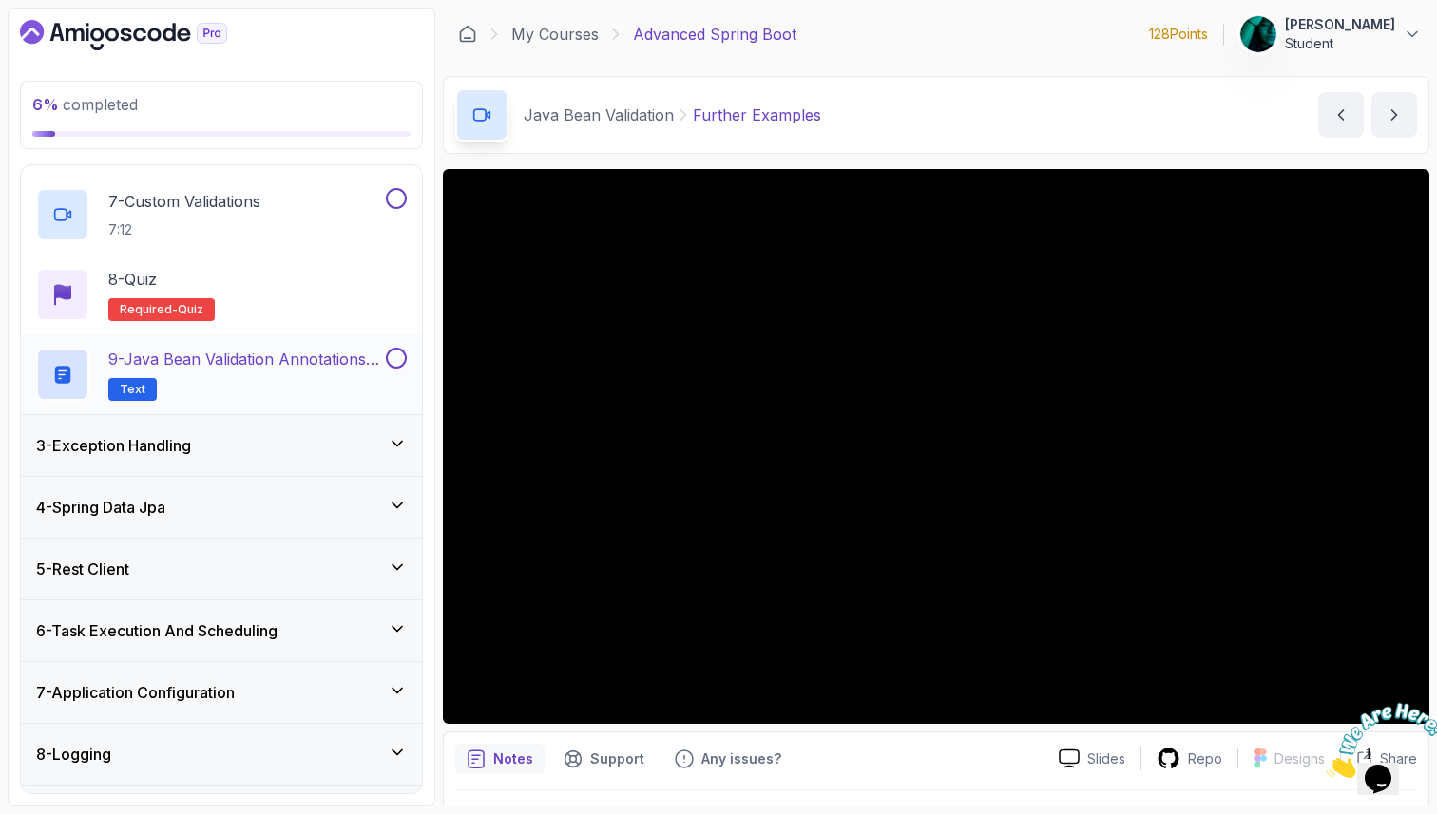
scroll to position [891, 0]
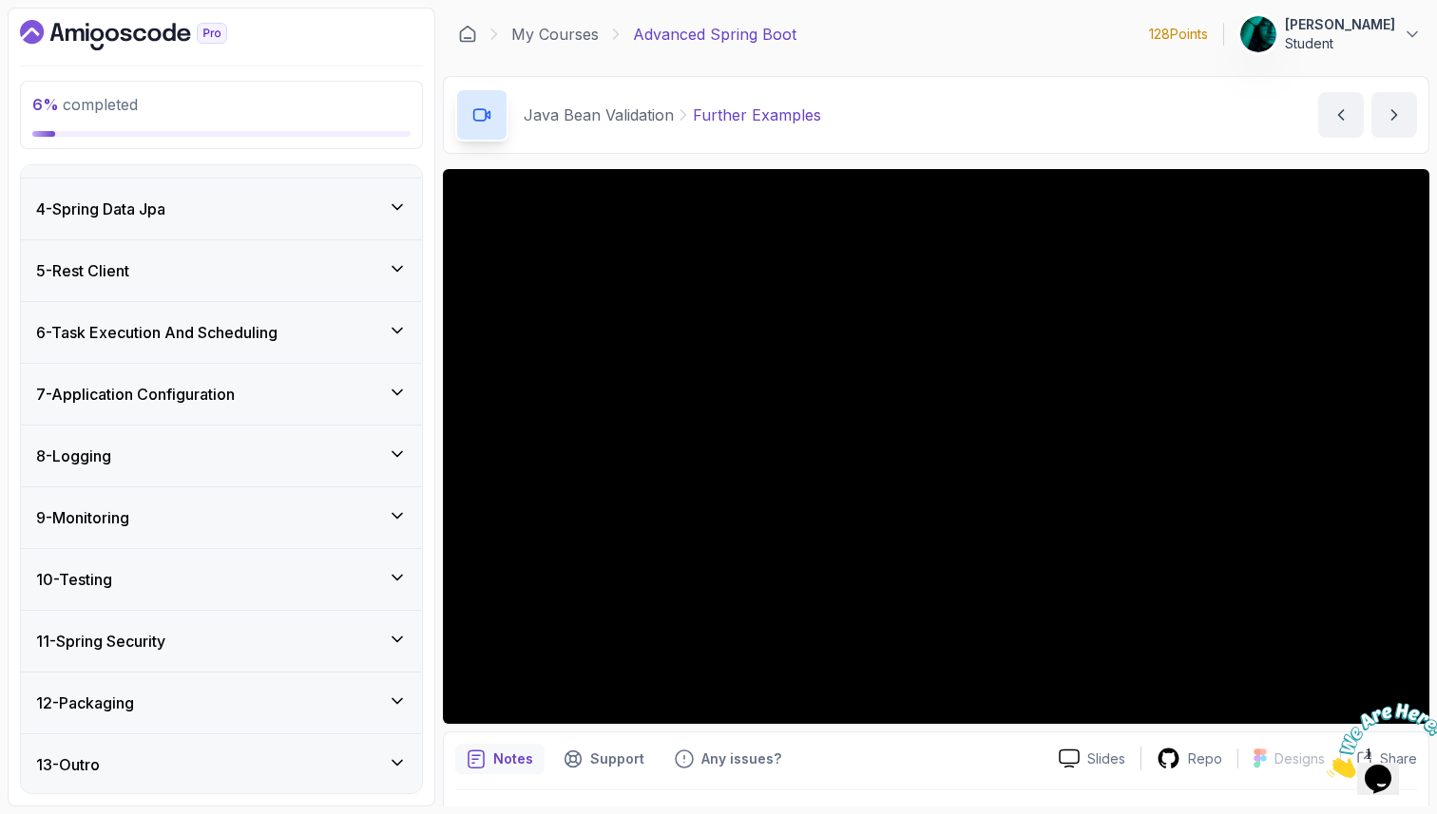
click at [253, 469] on div "8 - Logging" at bounding box center [221, 456] width 401 height 61
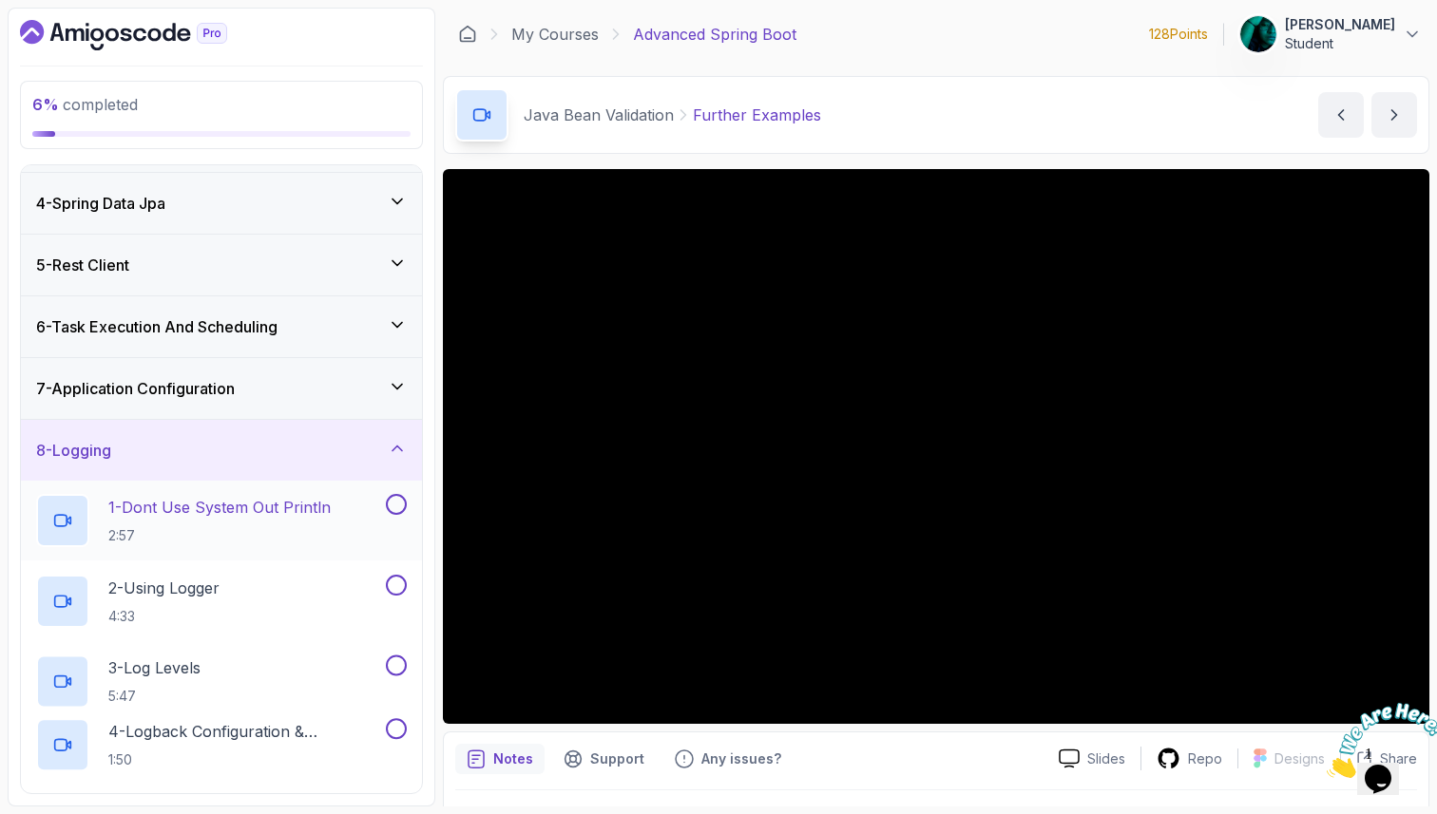
scroll to position [172, 0]
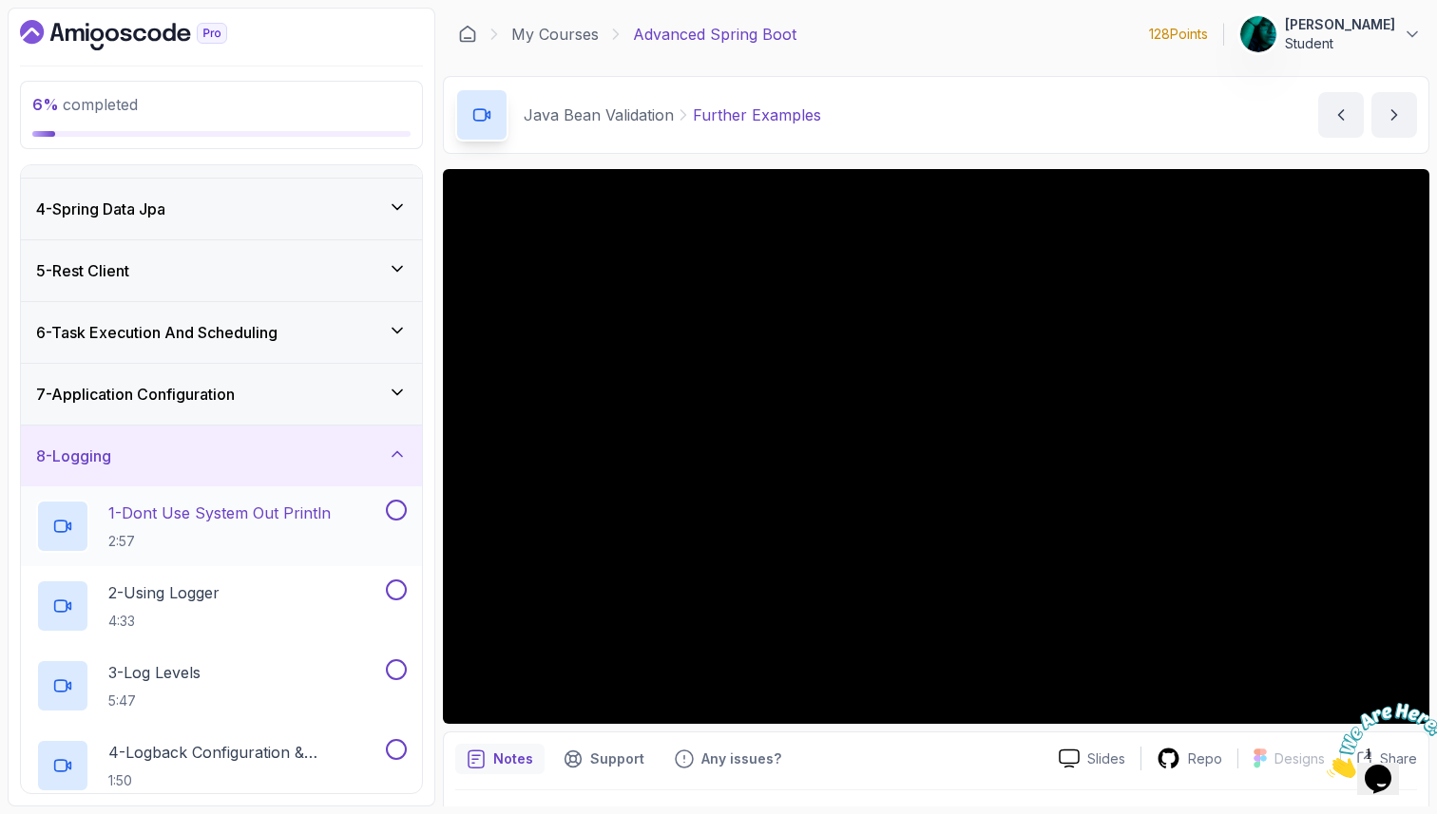
click at [265, 500] on div "1 - Dont Use System Out Println 2:57" at bounding box center [209, 526] width 346 height 53
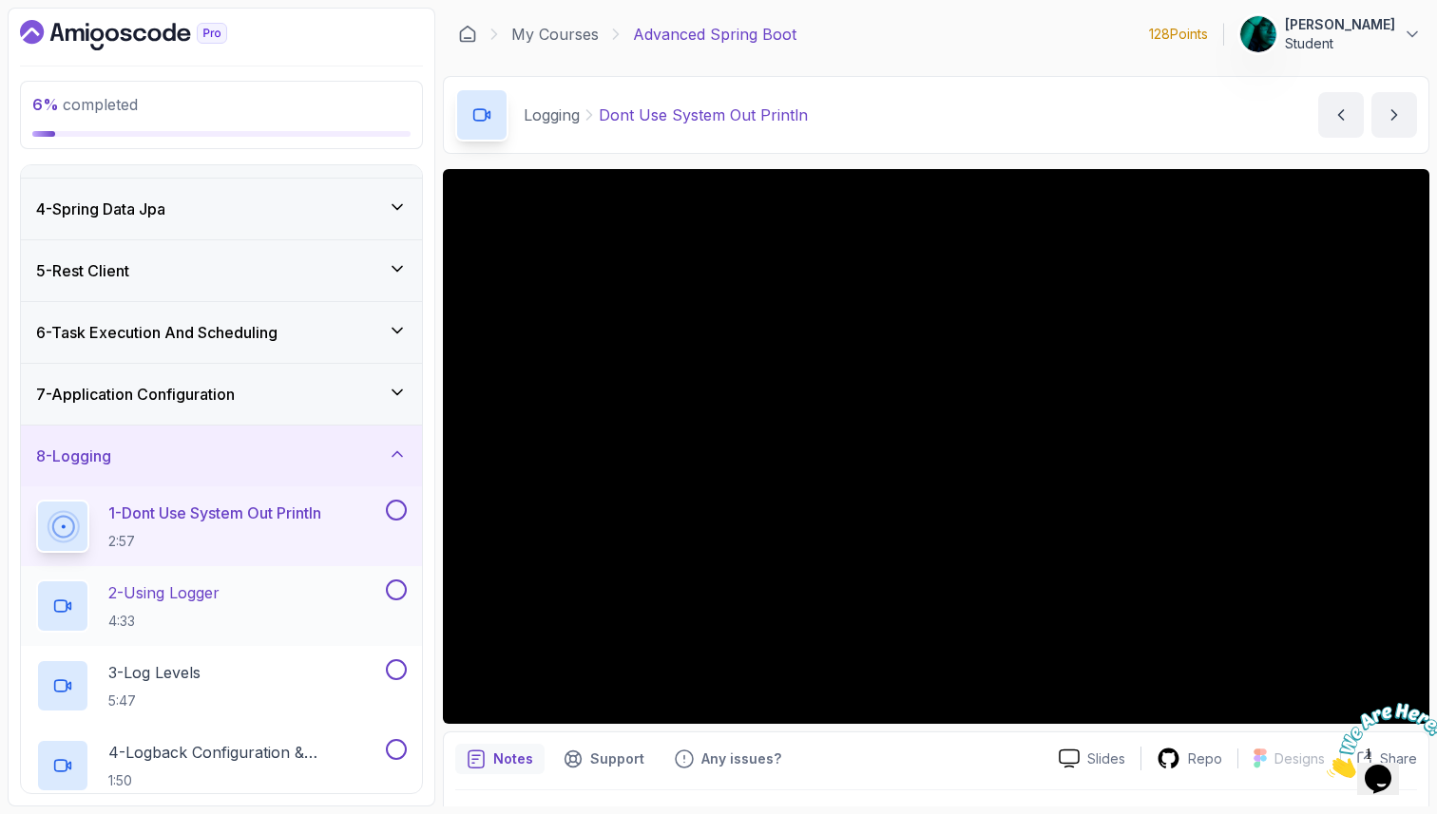
click at [275, 592] on div "2 - Using Logger 4:33" at bounding box center [209, 606] width 346 height 53
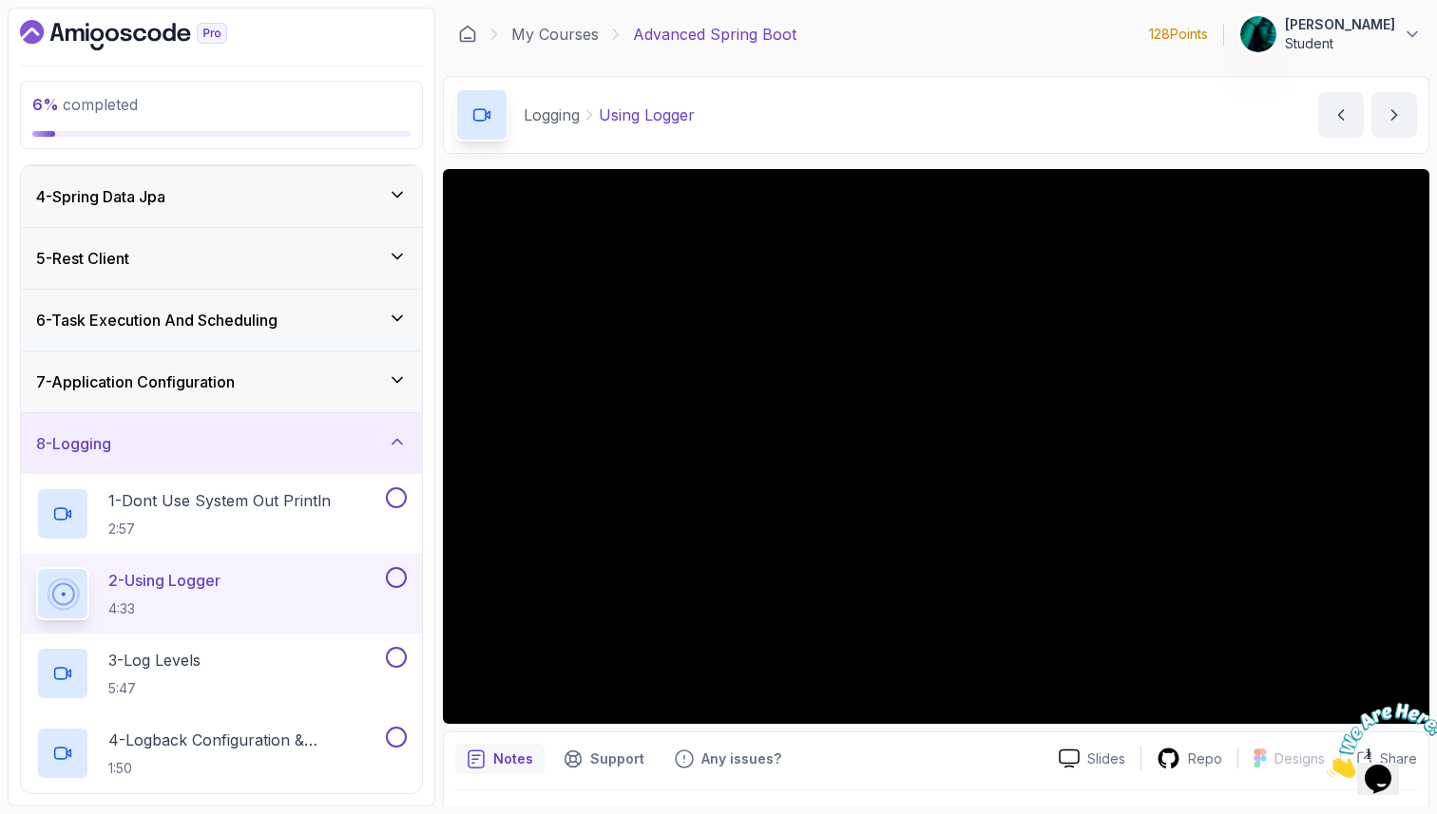
scroll to position [197, 0]
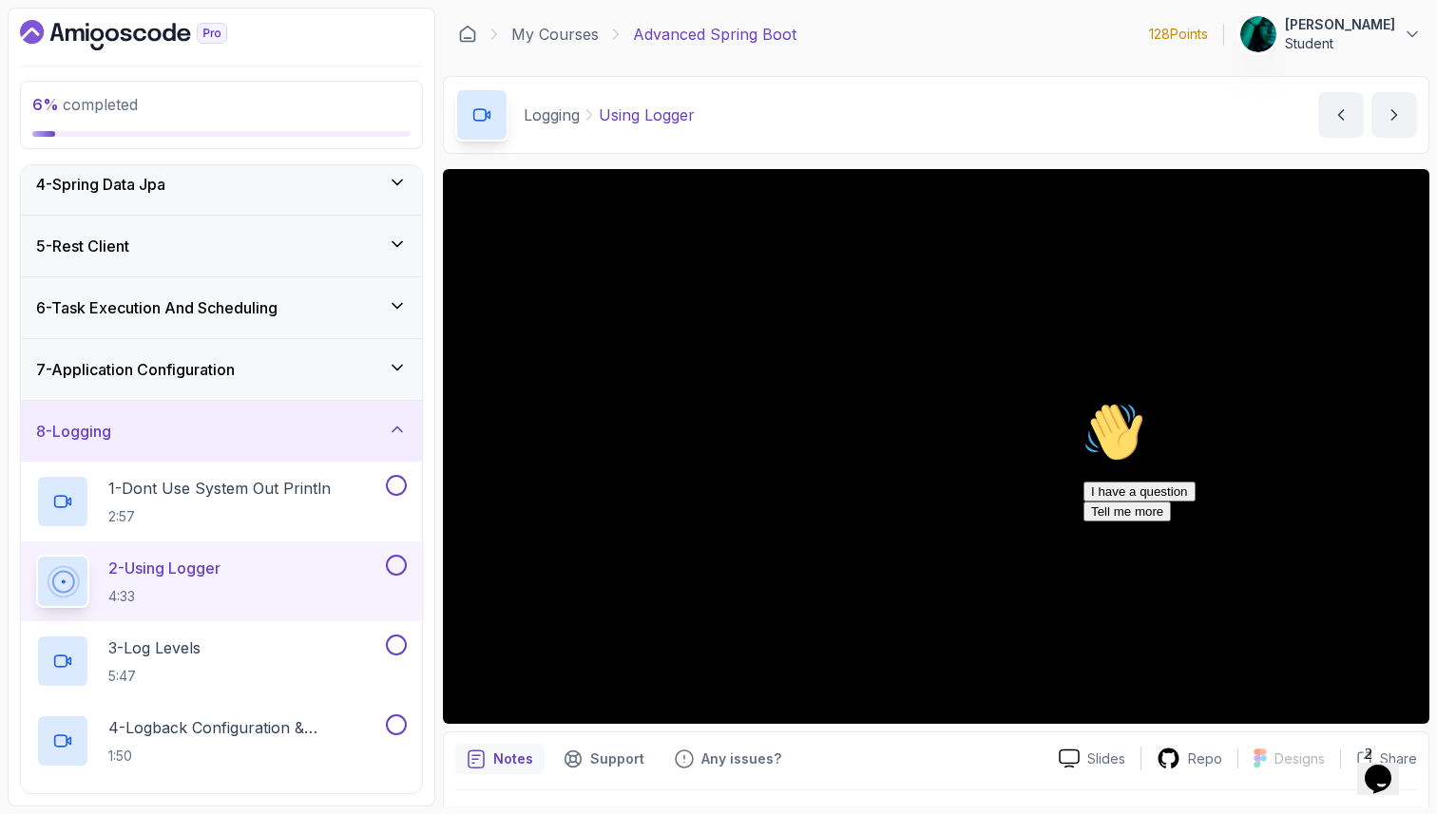
click at [1083, 402] on icon "Chat attention grabber" at bounding box center [1083, 402] width 0 height 0
click at [291, 403] on div "8 - Logging" at bounding box center [221, 431] width 401 height 61
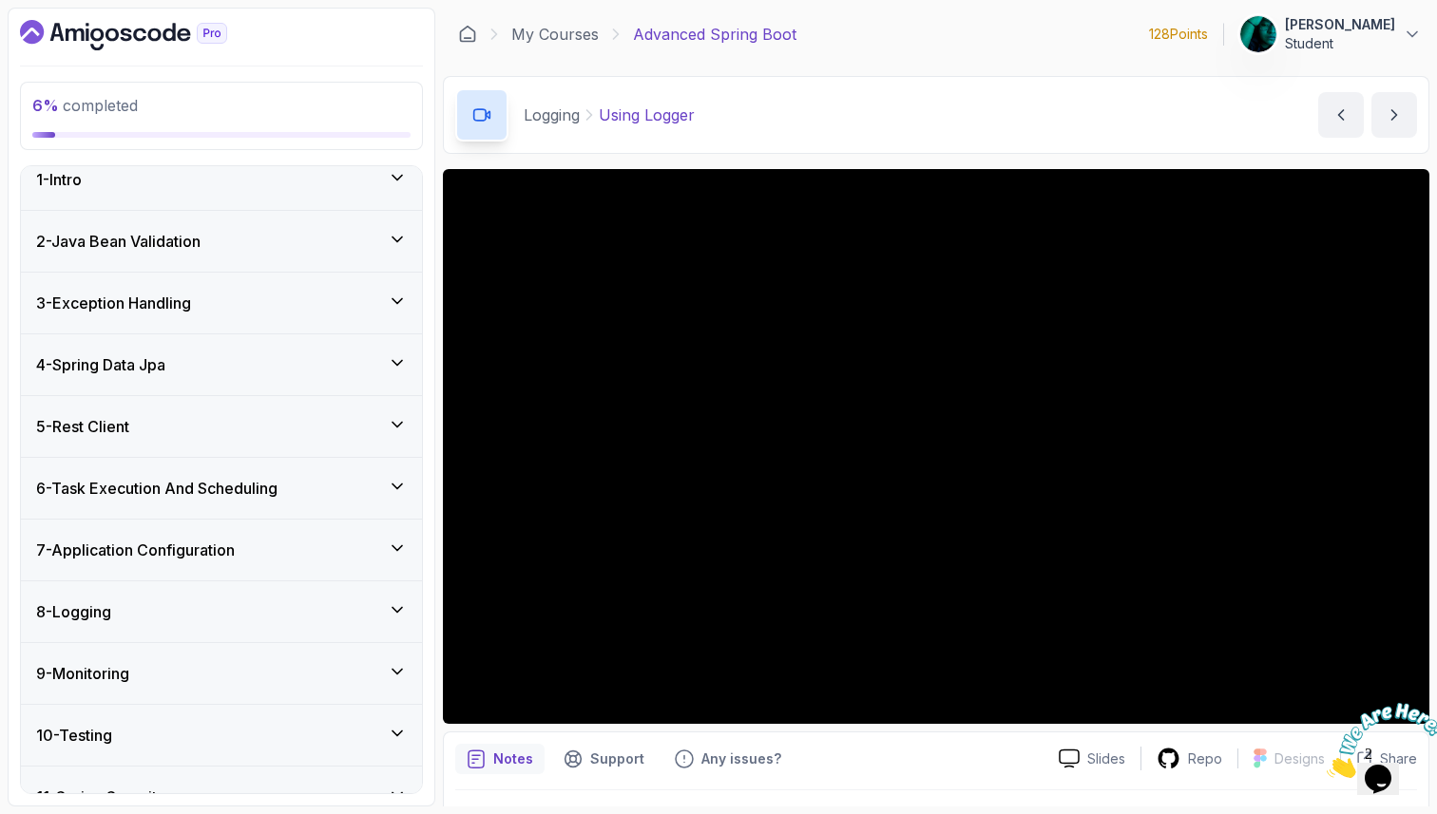
scroll to position [0, 0]
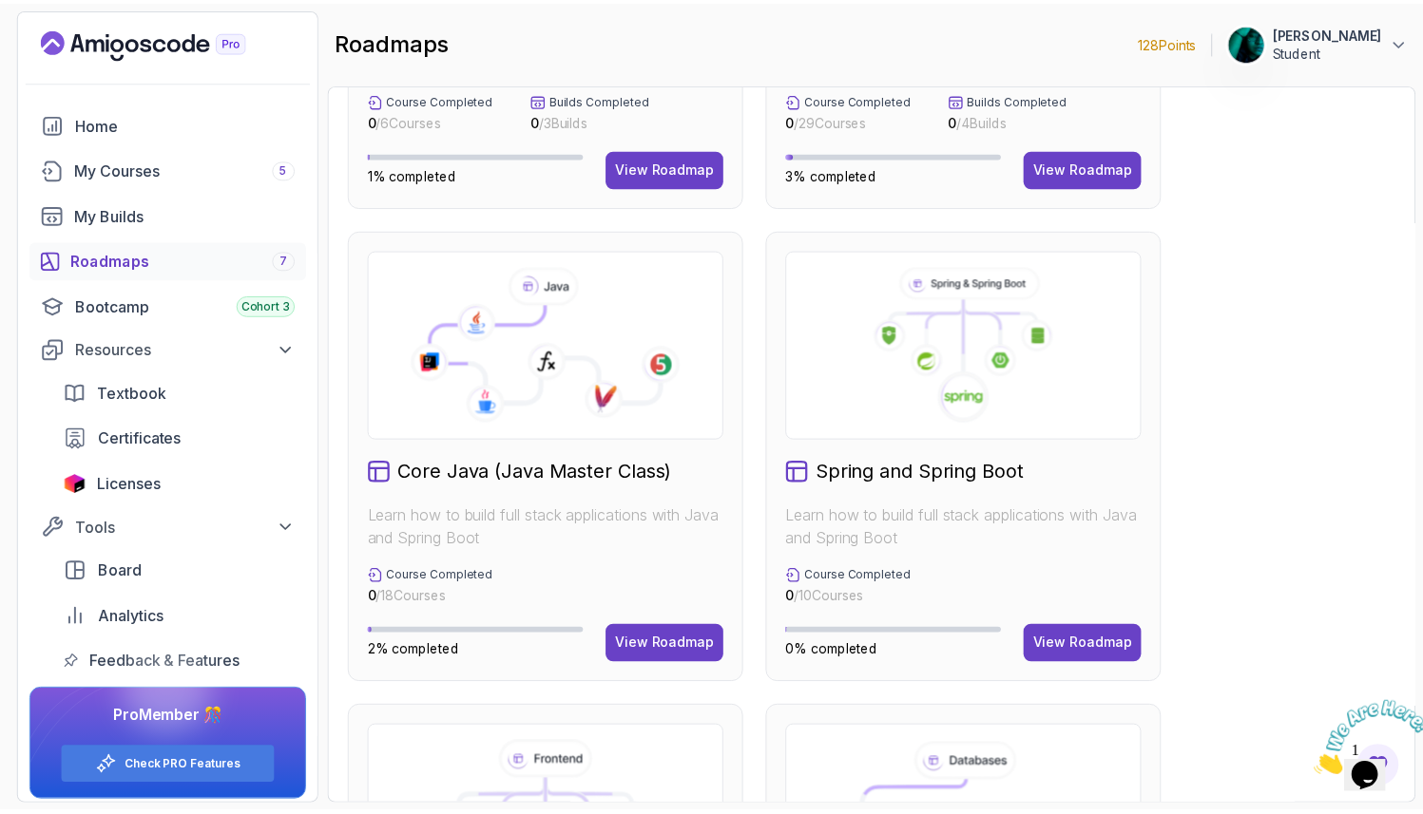
scroll to position [9, 0]
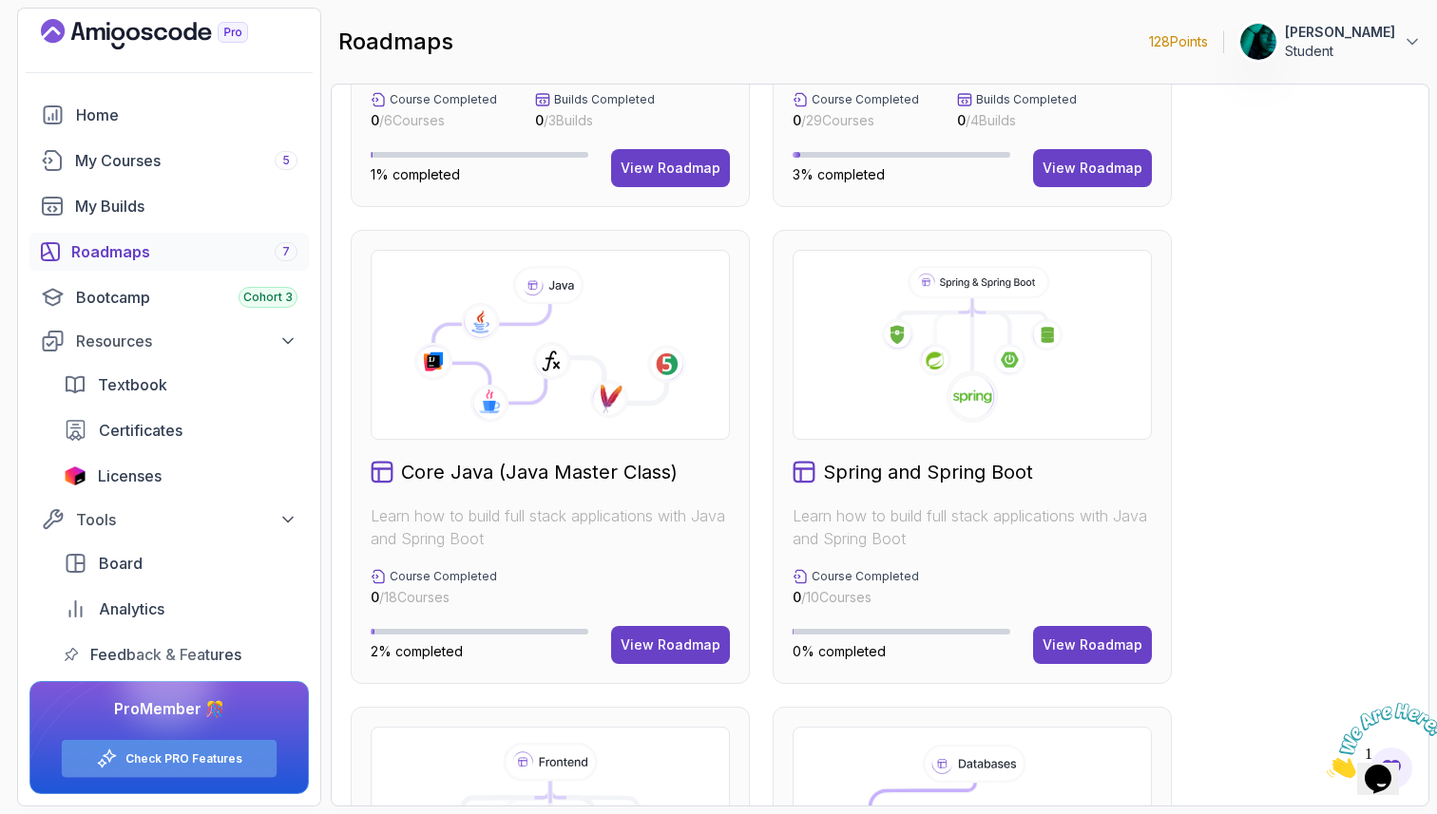
click at [219, 755] on link "Check PRO Features" at bounding box center [183, 759] width 117 height 15
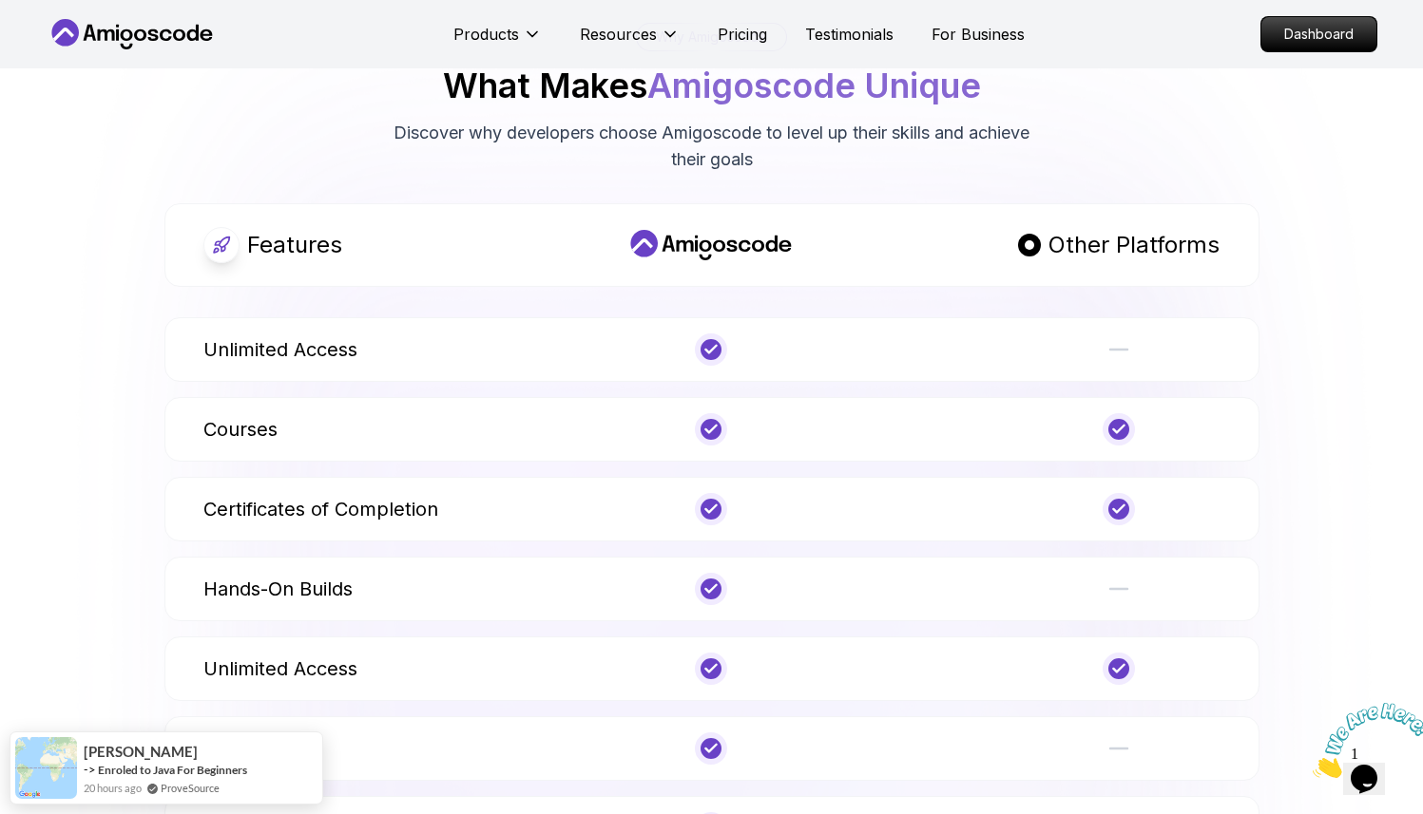
scroll to position [920, 0]
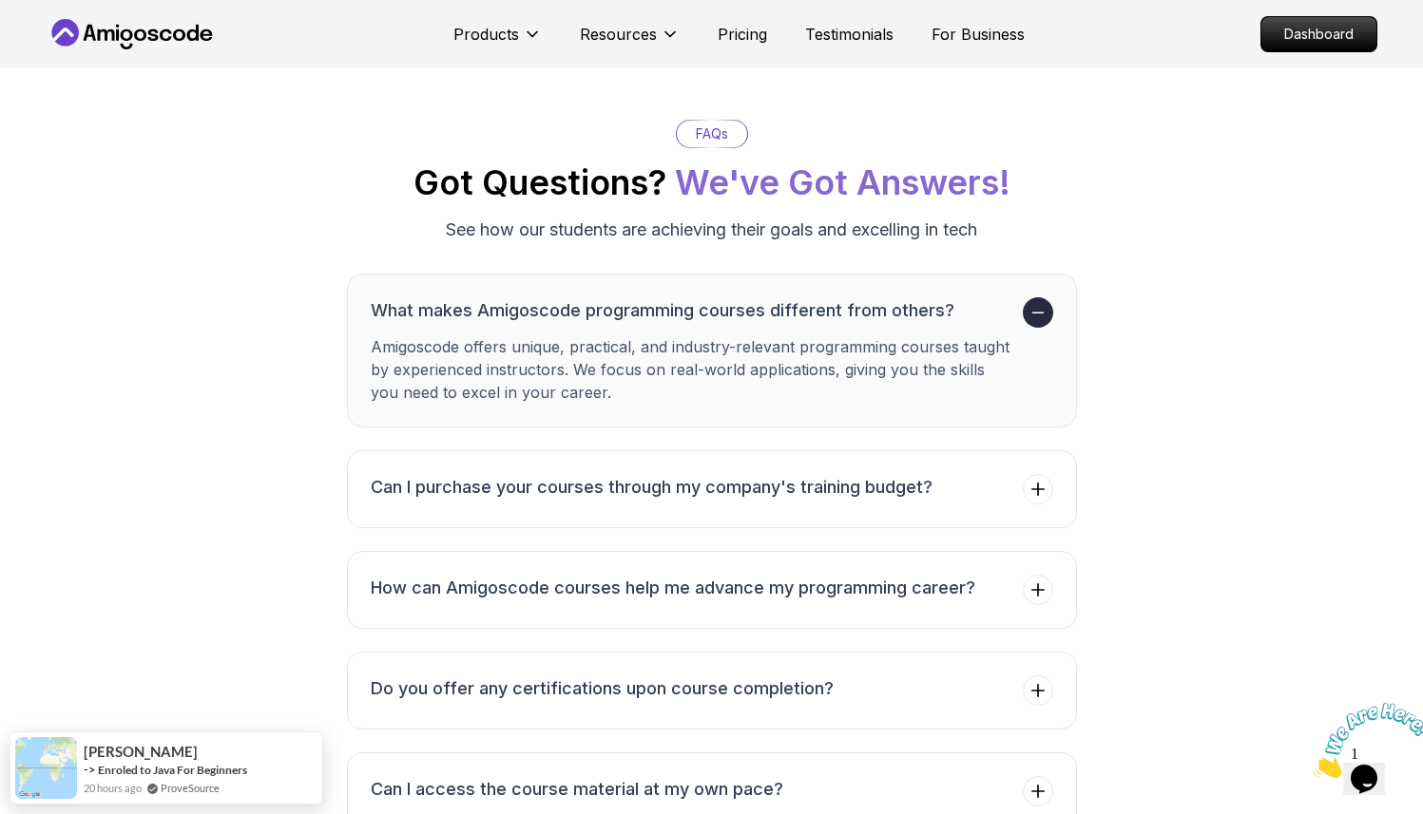
scroll to position [3779, 0]
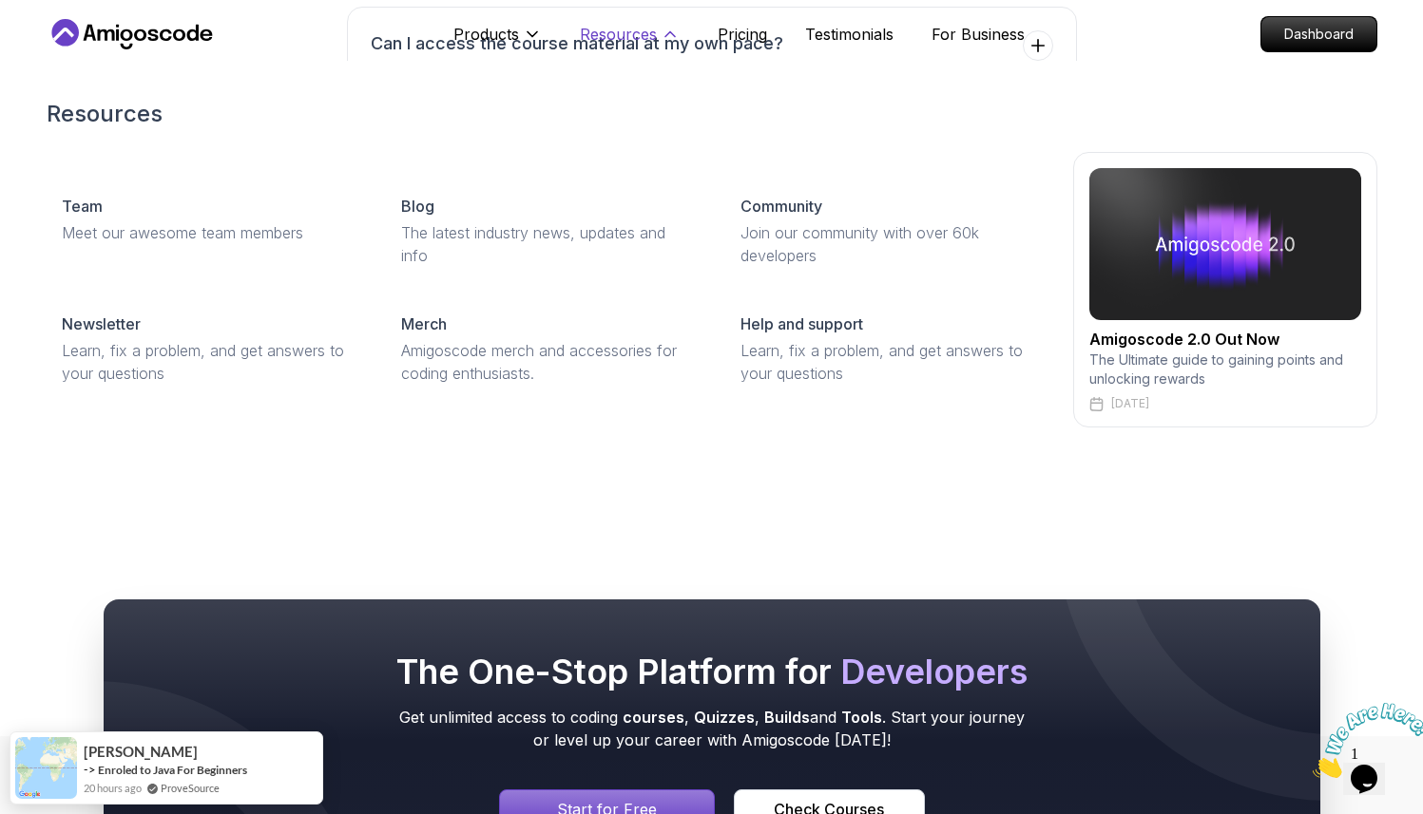
click at [671, 33] on icon at bounding box center [670, 34] width 19 height 19
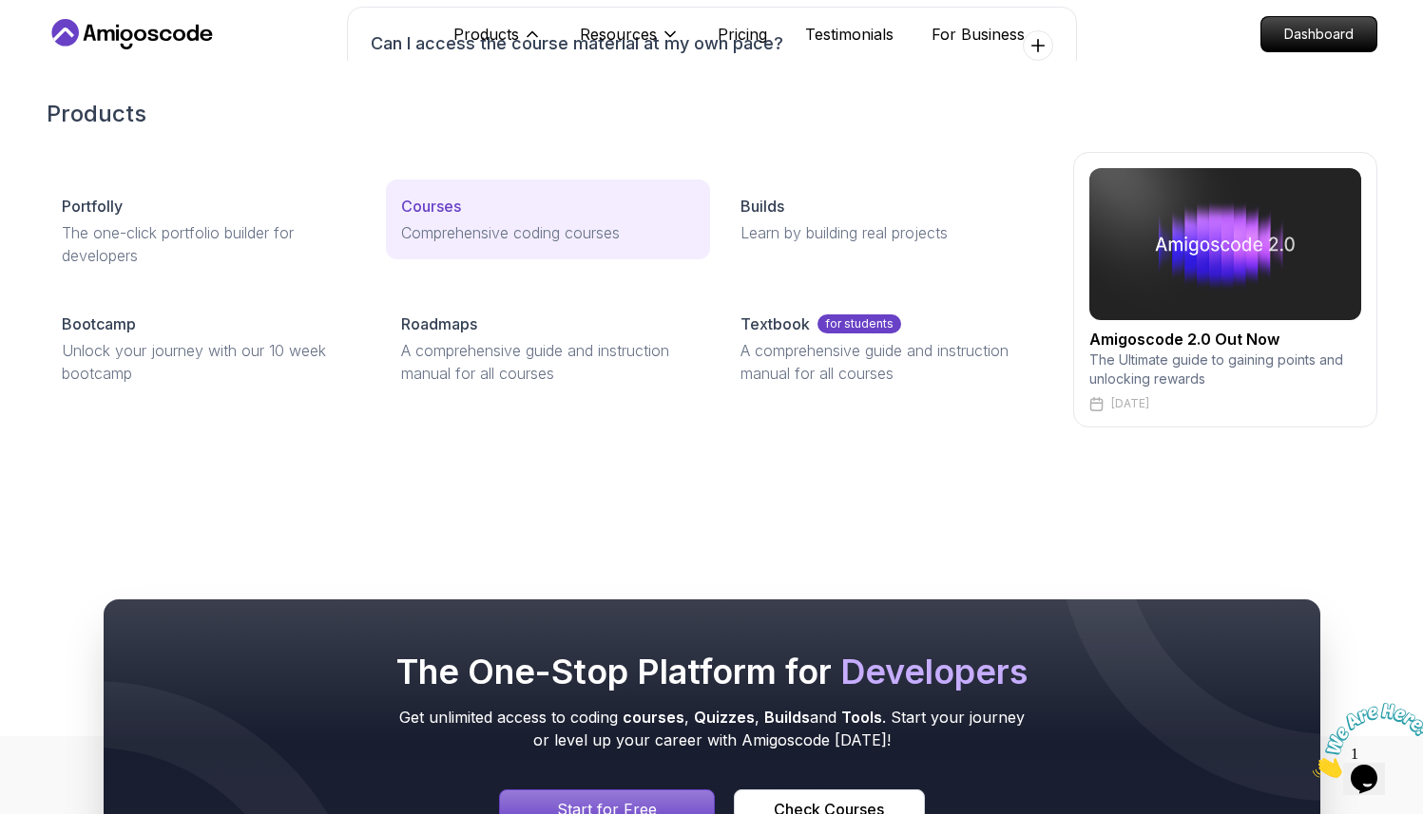
click at [459, 228] on p "Comprehensive coding courses" at bounding box center [548, 232] width 294 height 23
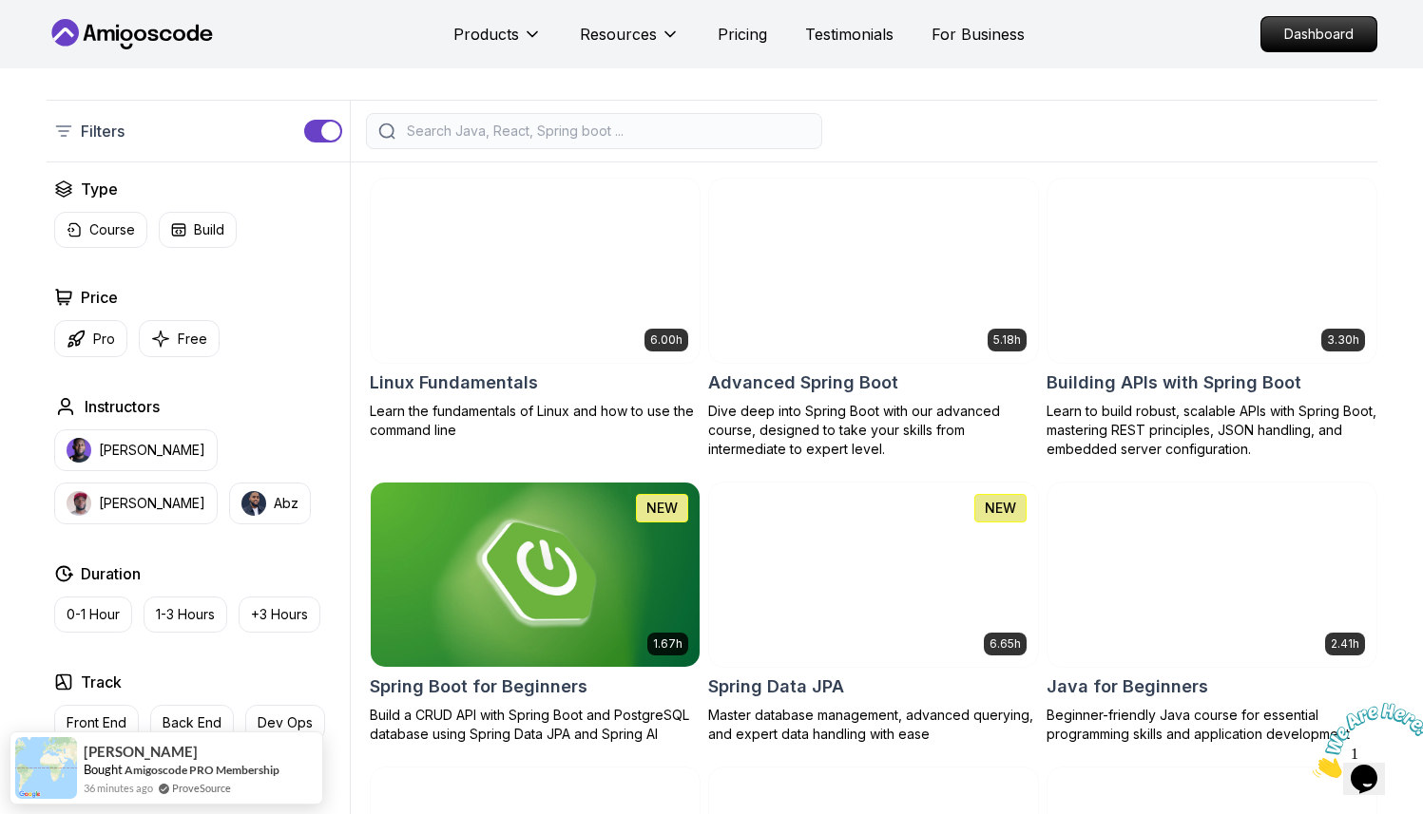
scroll to position [421, 0]
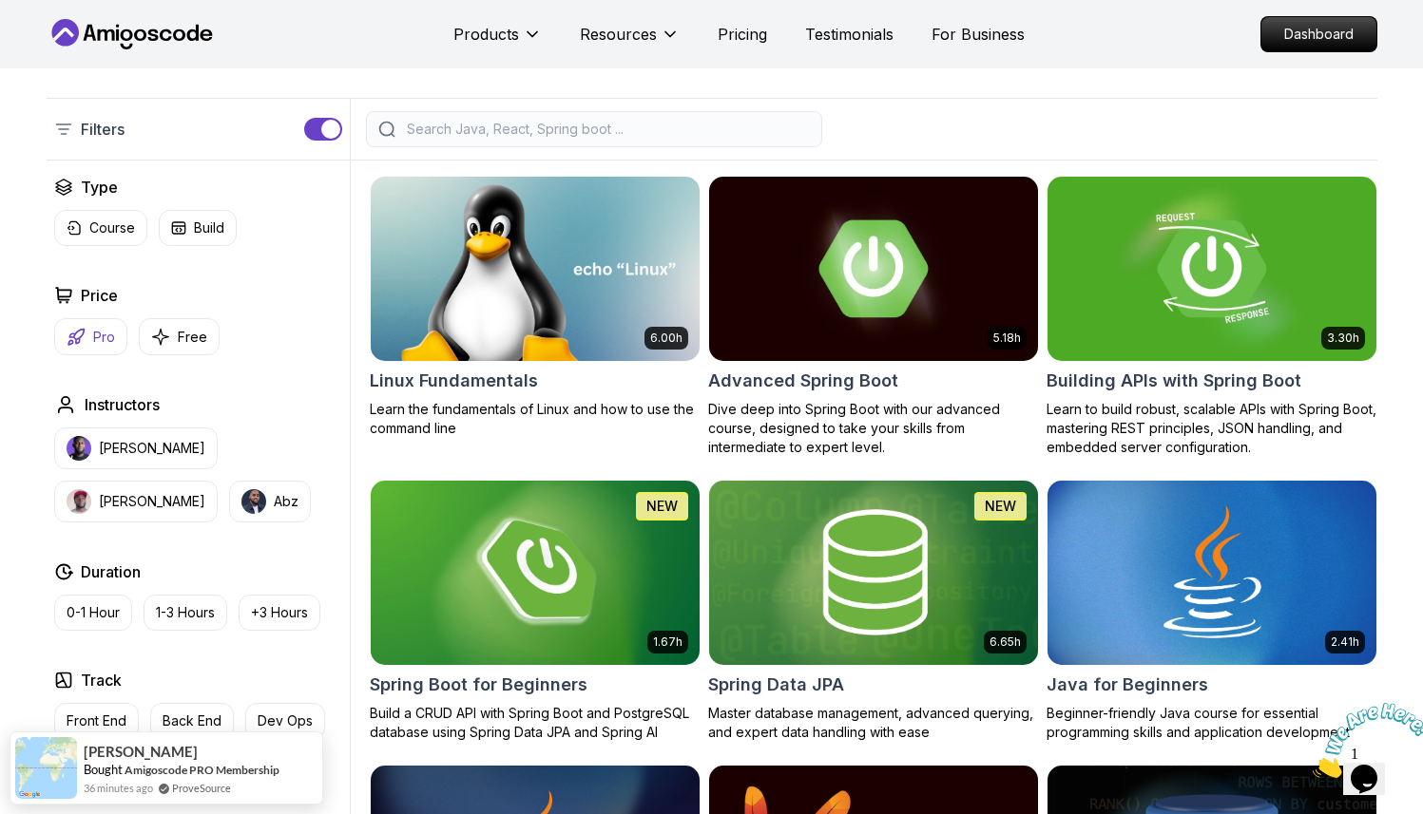
click at [109, 340] on p "Pro" at bounding box center [104, 337] width 22 height 19
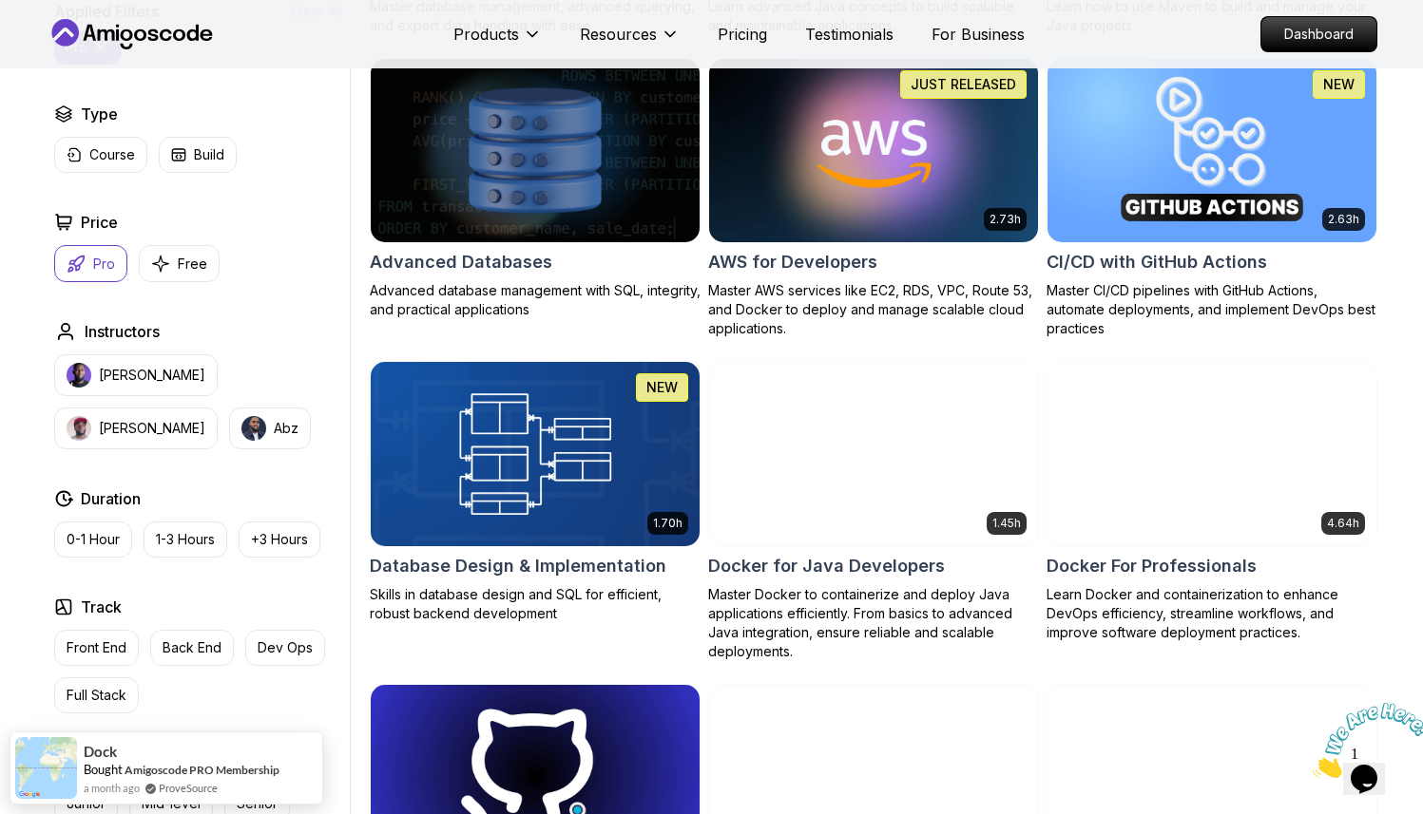
scroll to position [1137, 0]
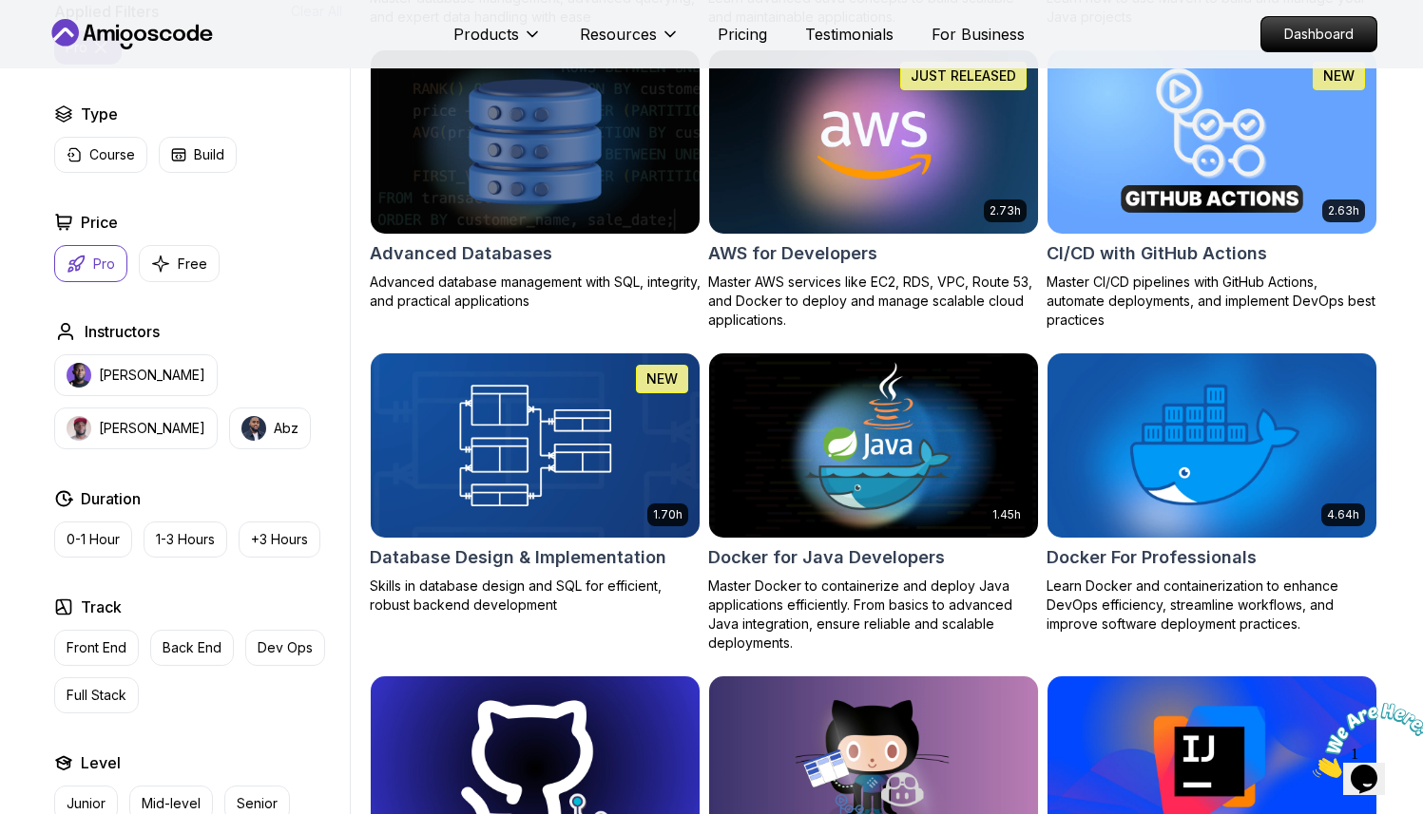
drag, startPoint x: 278, startPoint y: 657, endPoint x: 234, endPoint y: 762, distance: 114.6
click at [235, 762] on div "Applied Filters Clear All pro Type Course Build Price Pro Free Instructors Nels…" at bounding box center [198, 411] width 303 height 822
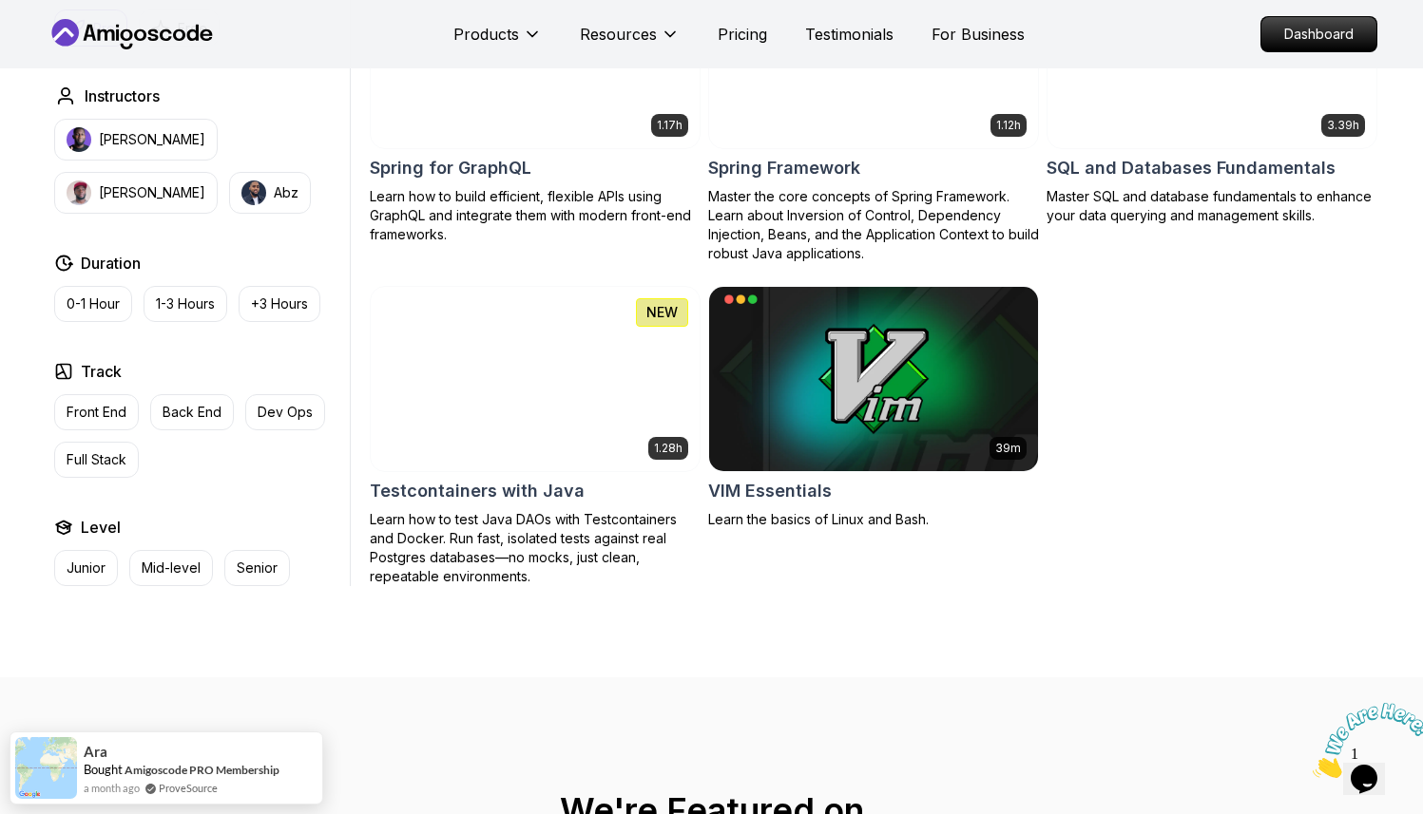
scroll to position [3983, 0]
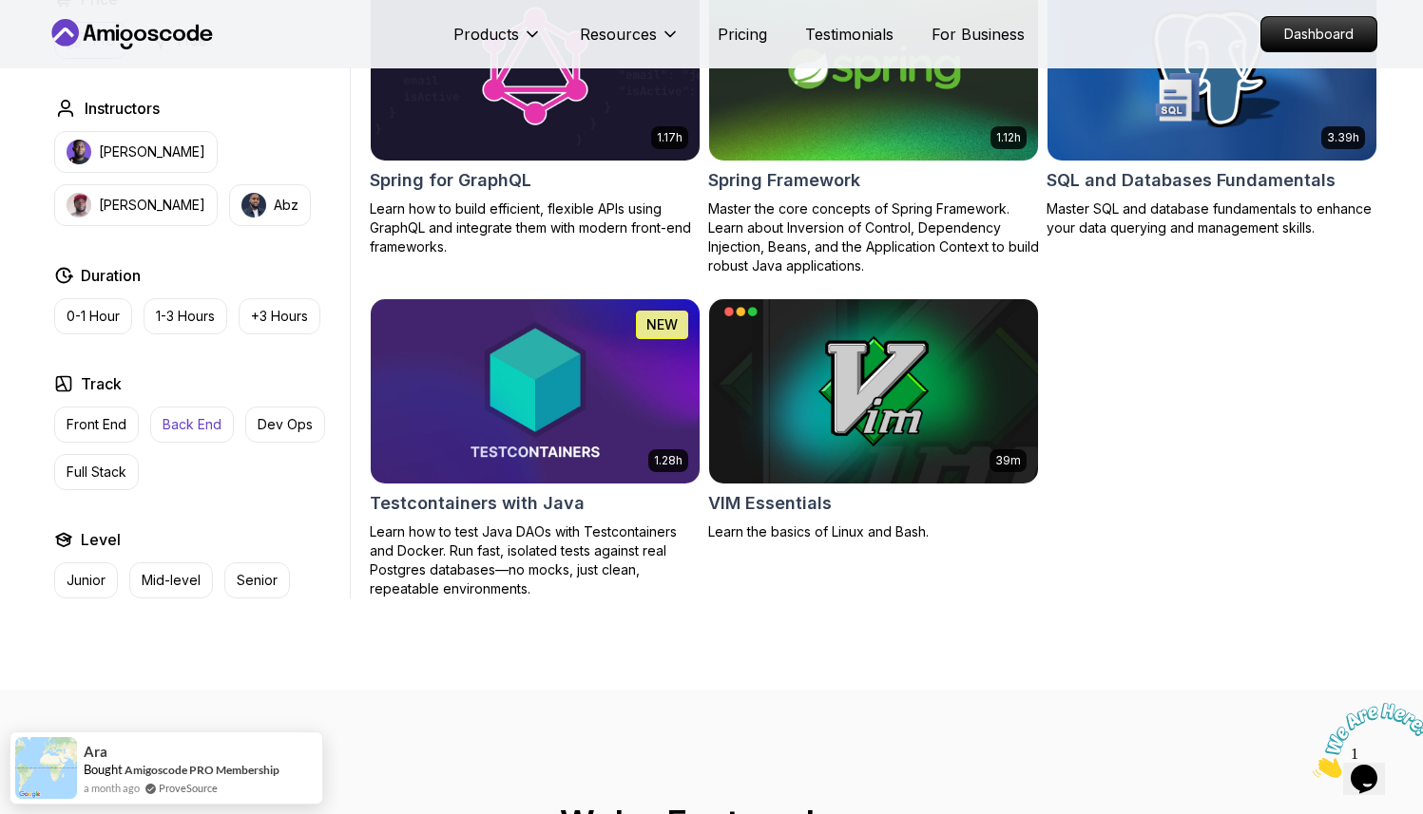
click at [214, 415] on p "Back End" at bounding box center [192, 424] width 59 height 19
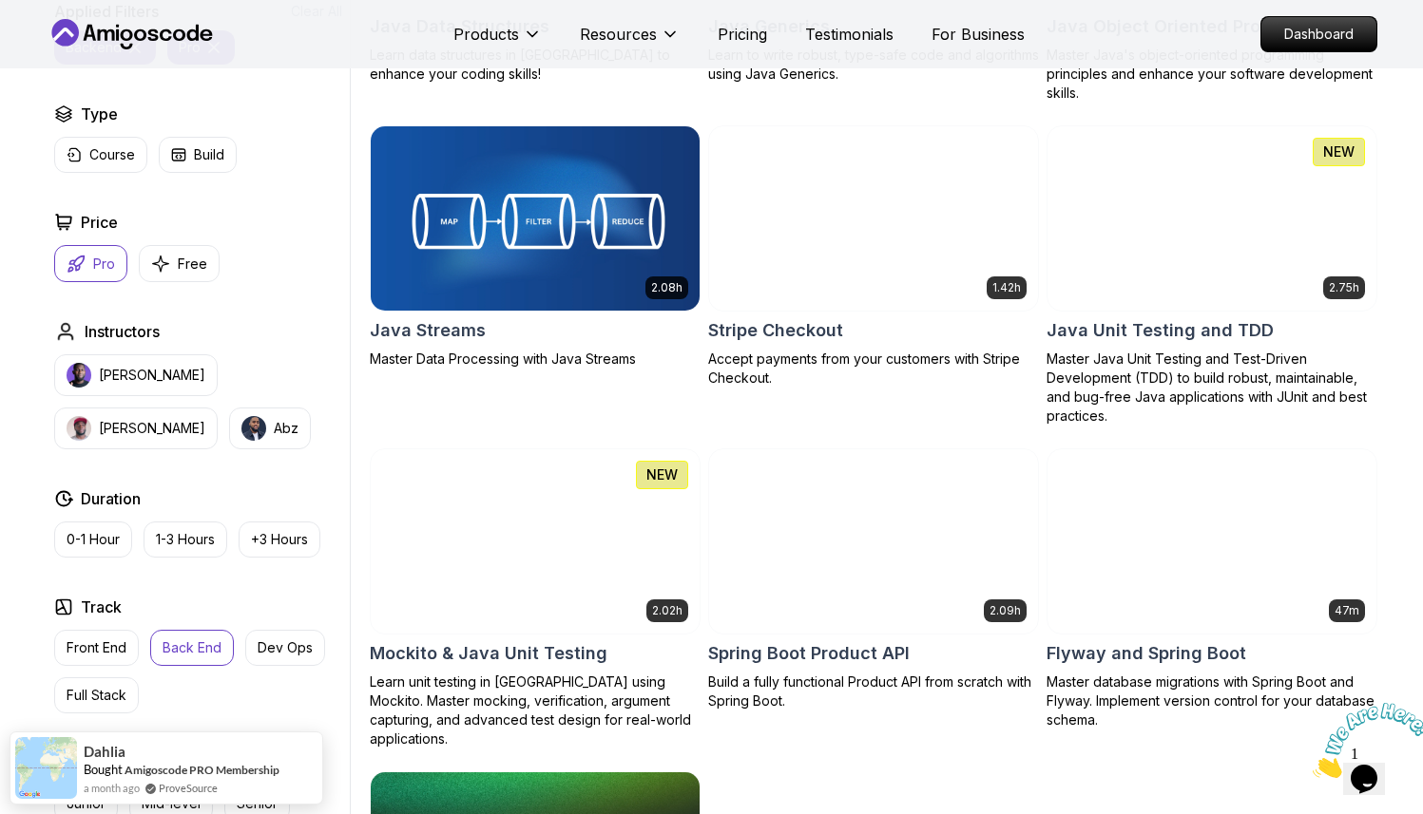
scroll to position [1393, 0]
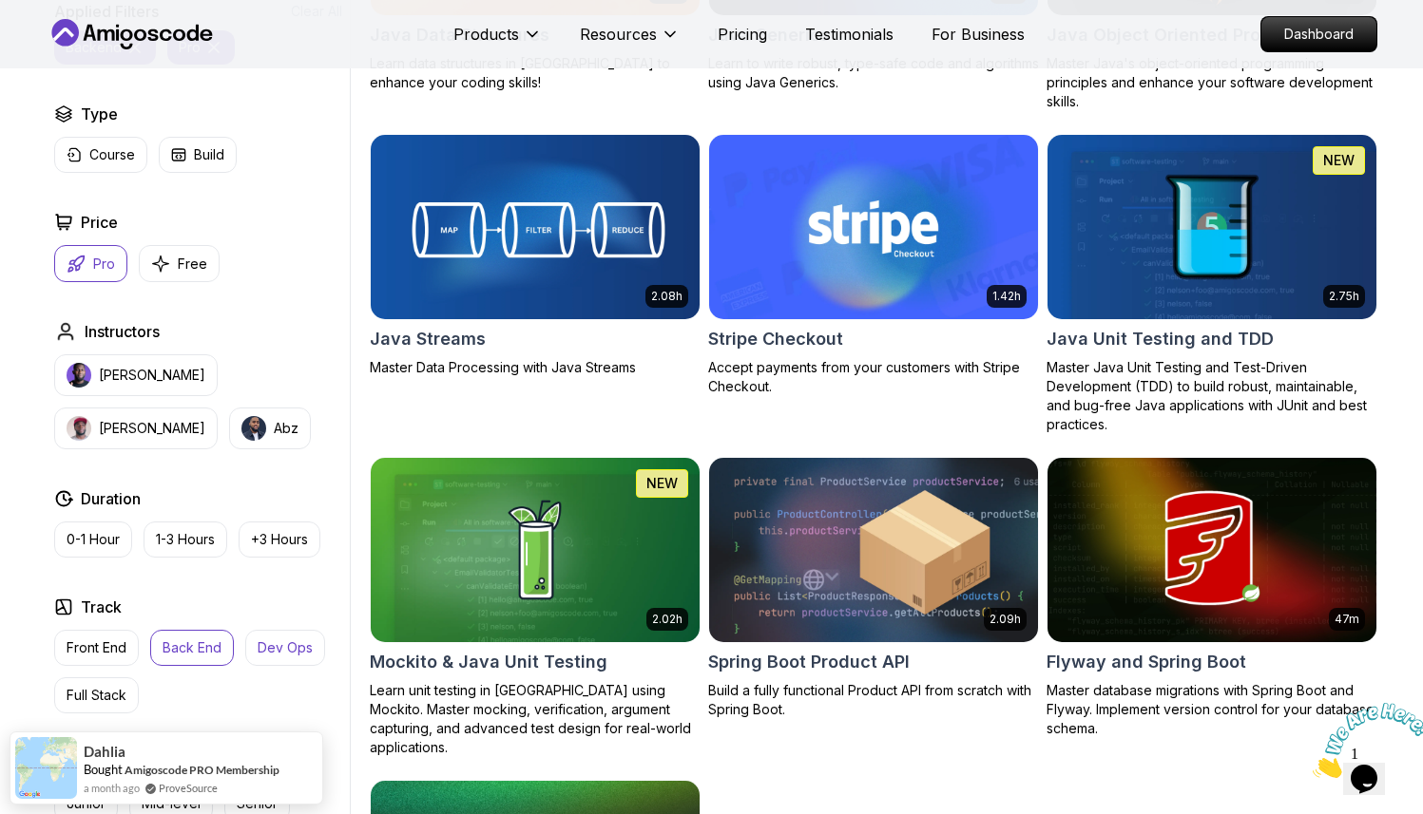
click at [301, 643] on p "Dev Ops" at bounding box center [285, 648] width 55 height 19
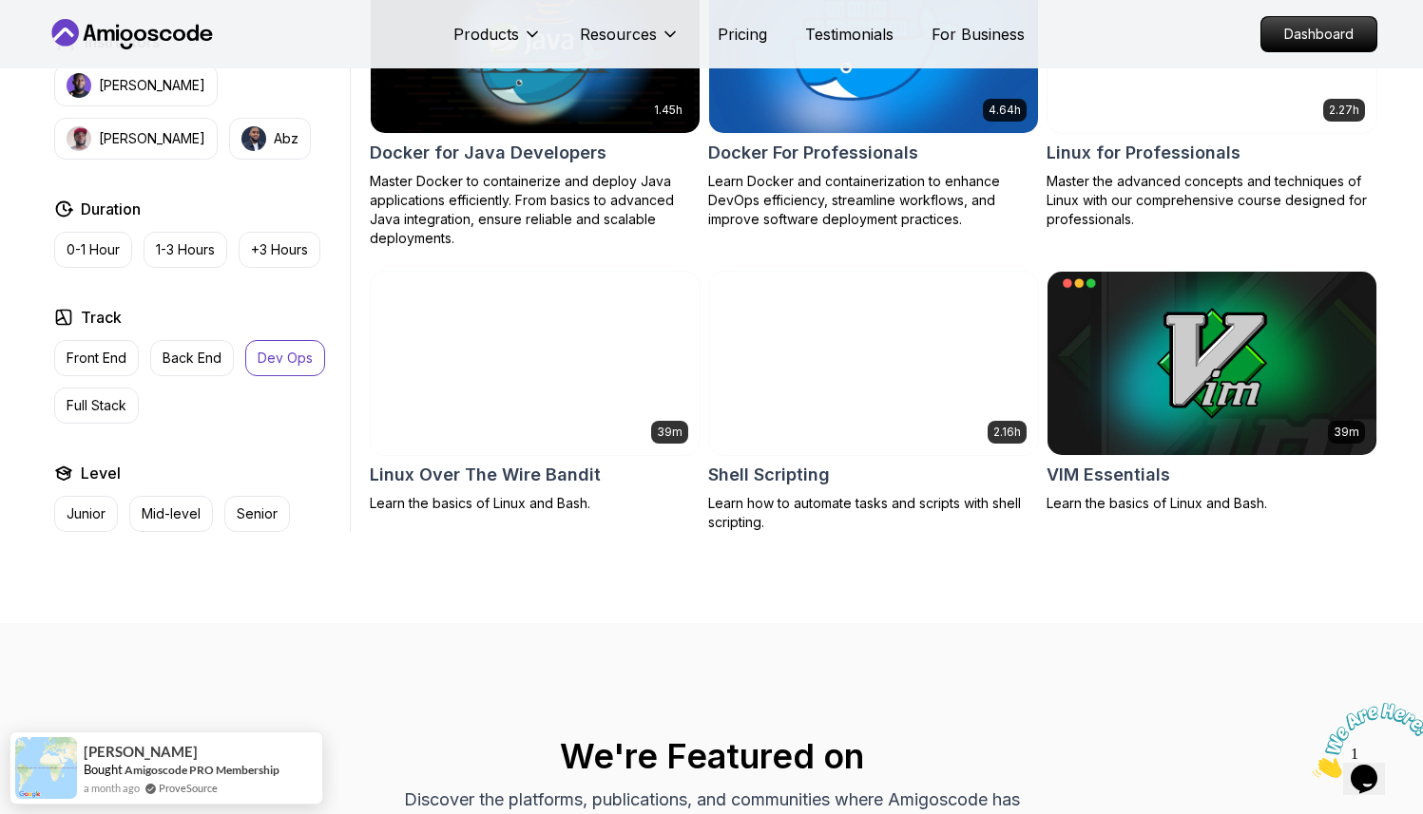
scroll to position [961, 0]
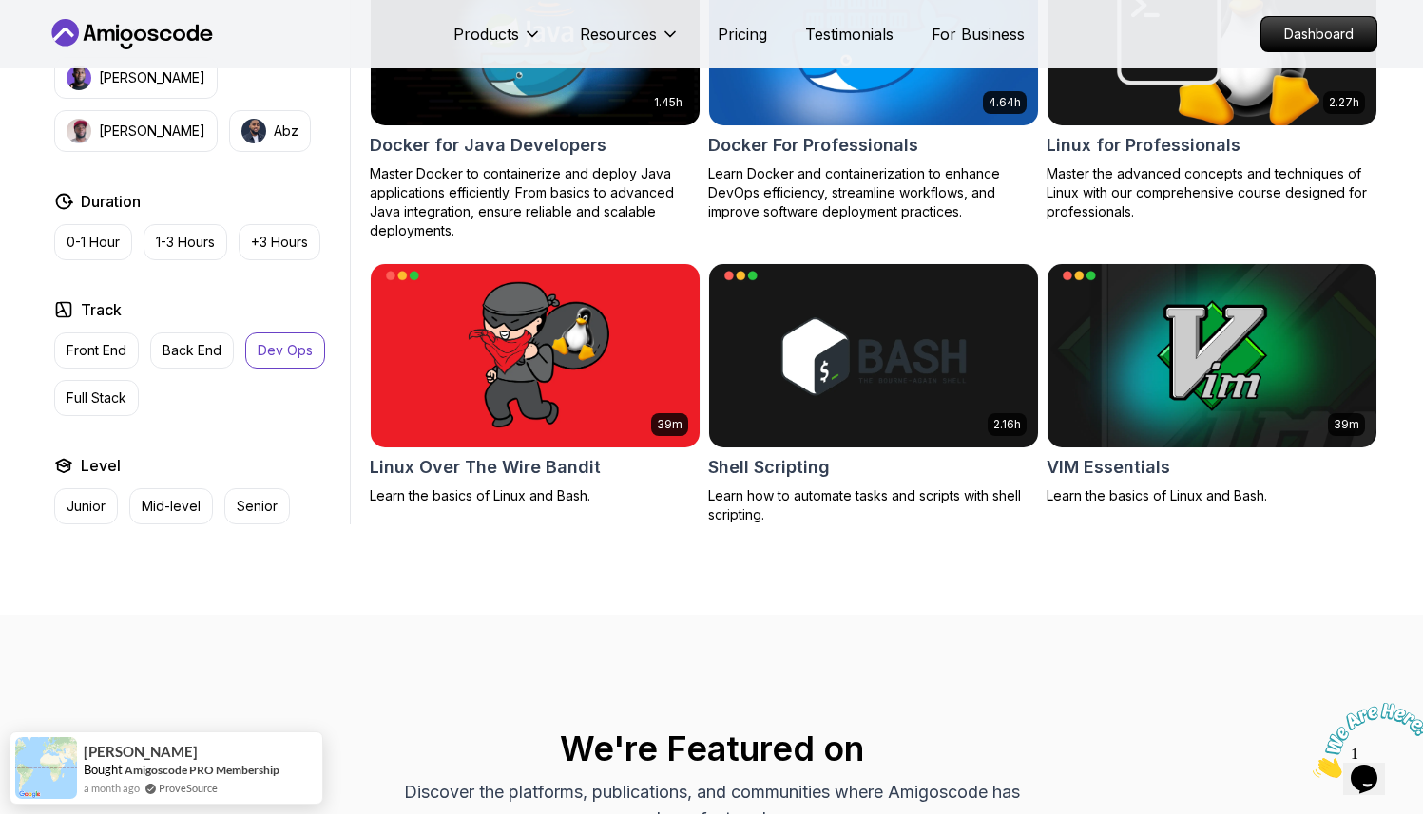
click at [304, 362] on button "Dev Ops" at bounding box center [285, 351] width 80 height 36
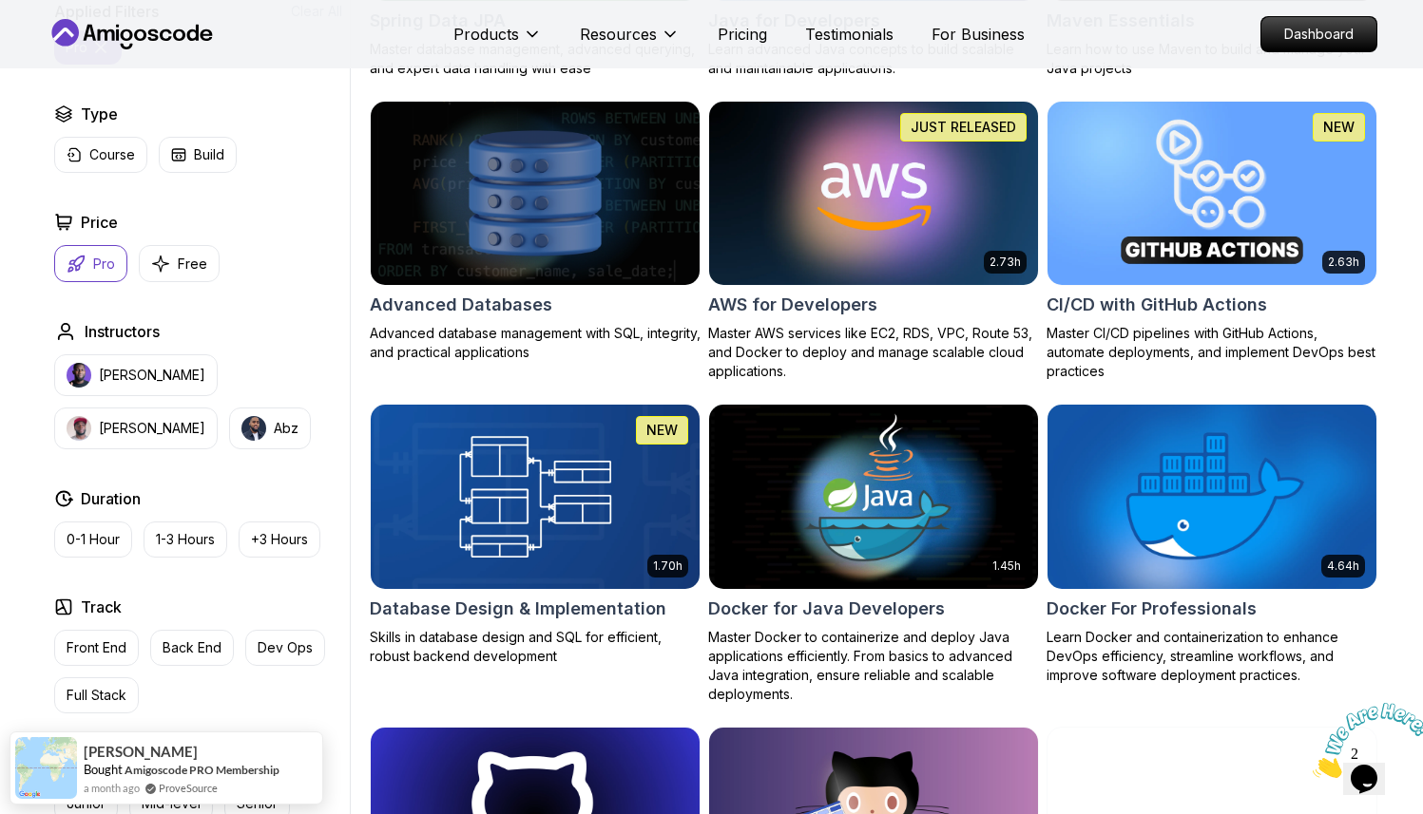
scroll to position [900, 0]
